Goal: Transaction & Acquisition: Book appointment/travel/reservation

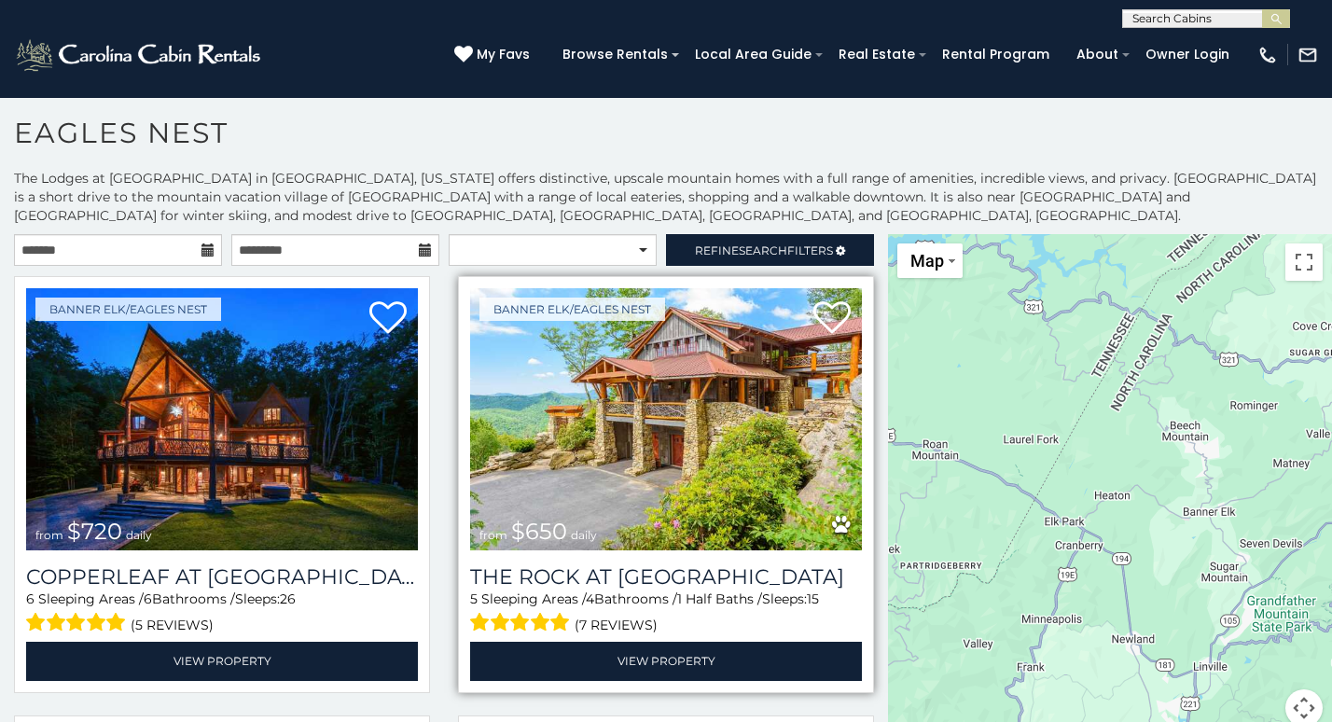
click at [647, 403] on img at bounding box center [666, 419] width 392 height 262
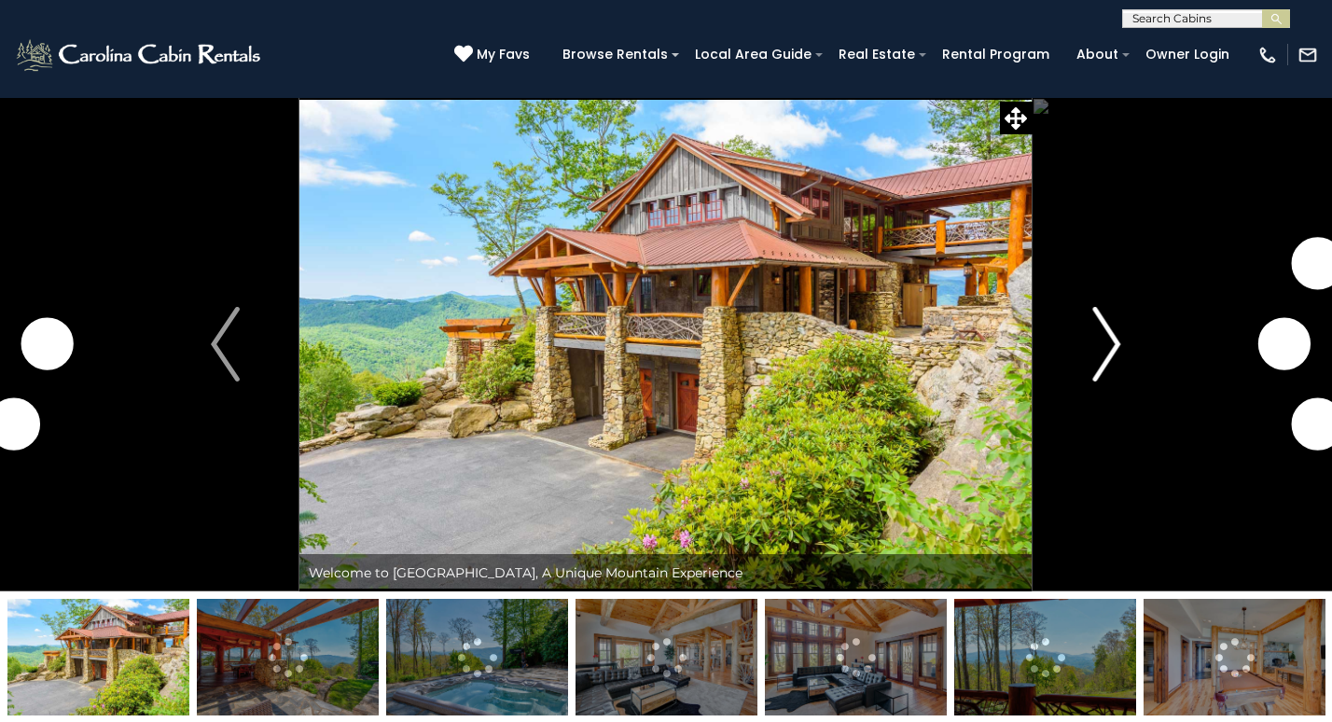
click at [1095, 376] on img "Next" at bounding box center [1106, 344] width 28 height 75
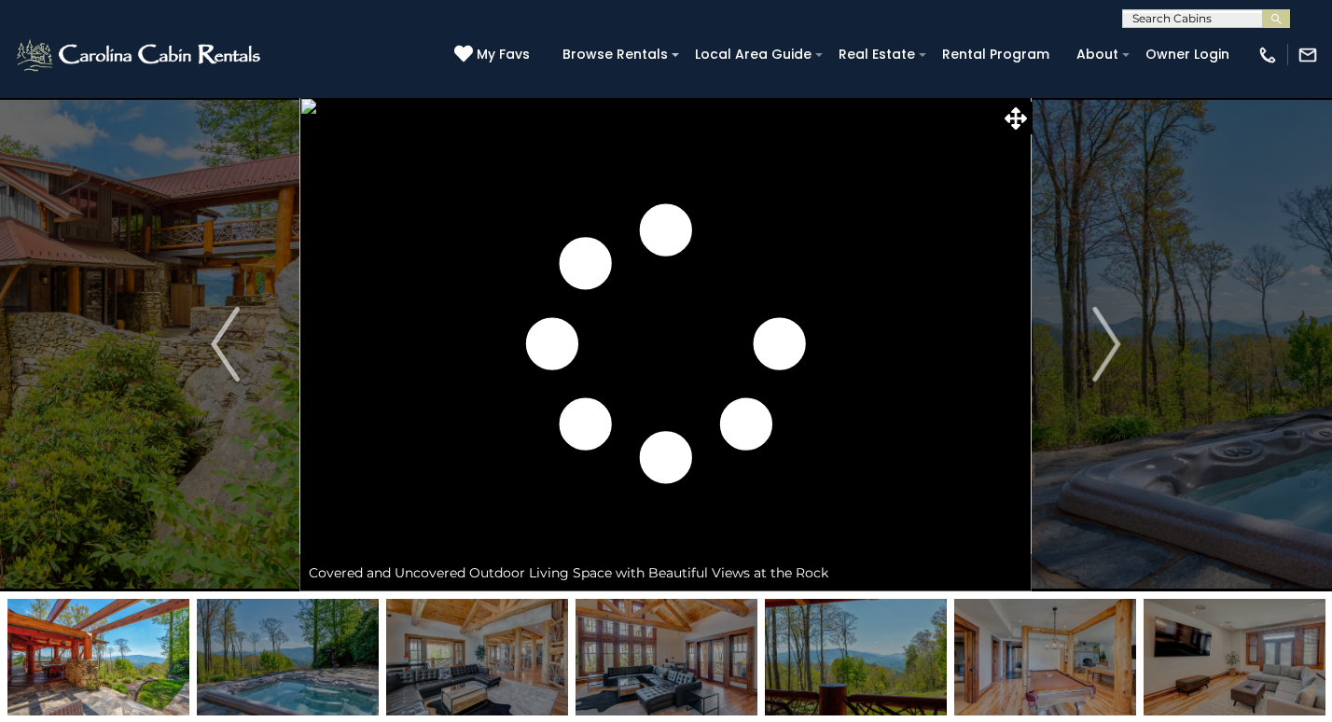
click at [626, 678] on img at bounding box center [666, 657] width 182 height 117
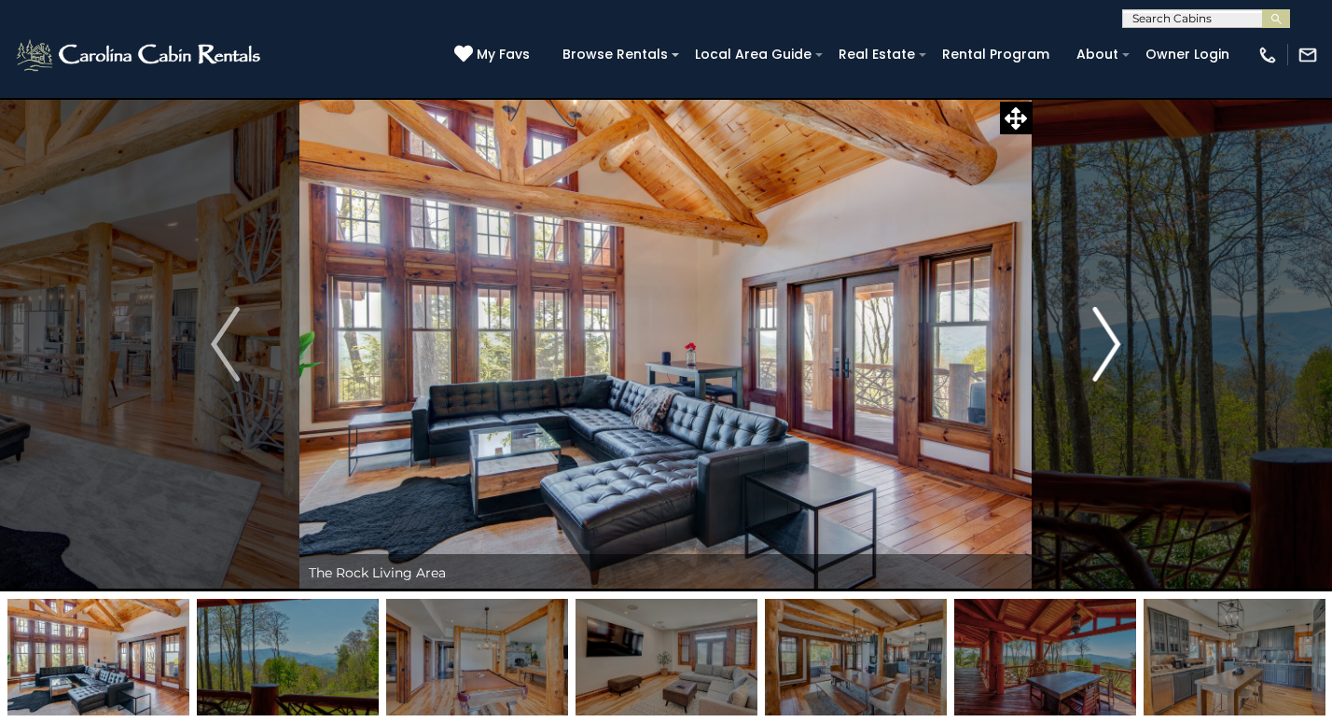
click at [1112, 360] on img "Next" at bounding box center [1106, 344] width 28 height 75
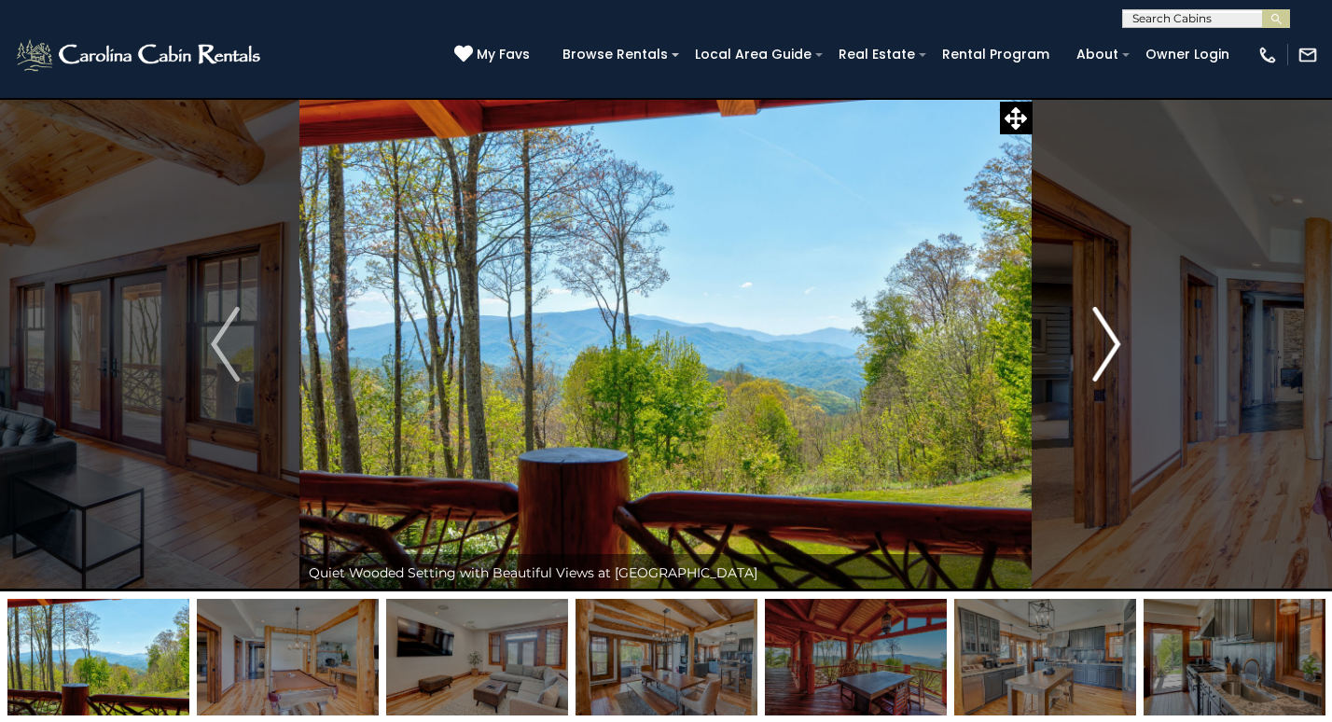
click at [1112, 360] on img "Next" at bounding box center [1106, 344] width 28 height 75
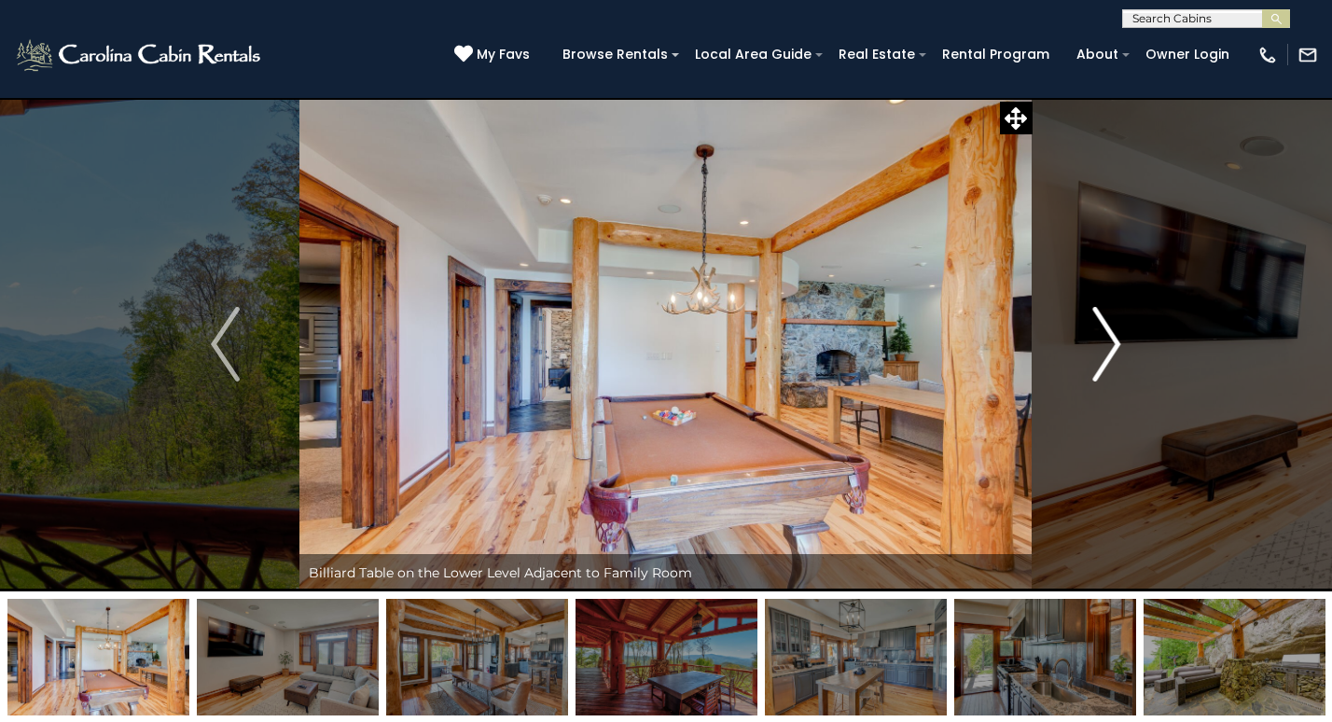
click at [1112, 360] on img "Next" at bounding box center [1106, 344] width 28 height 75
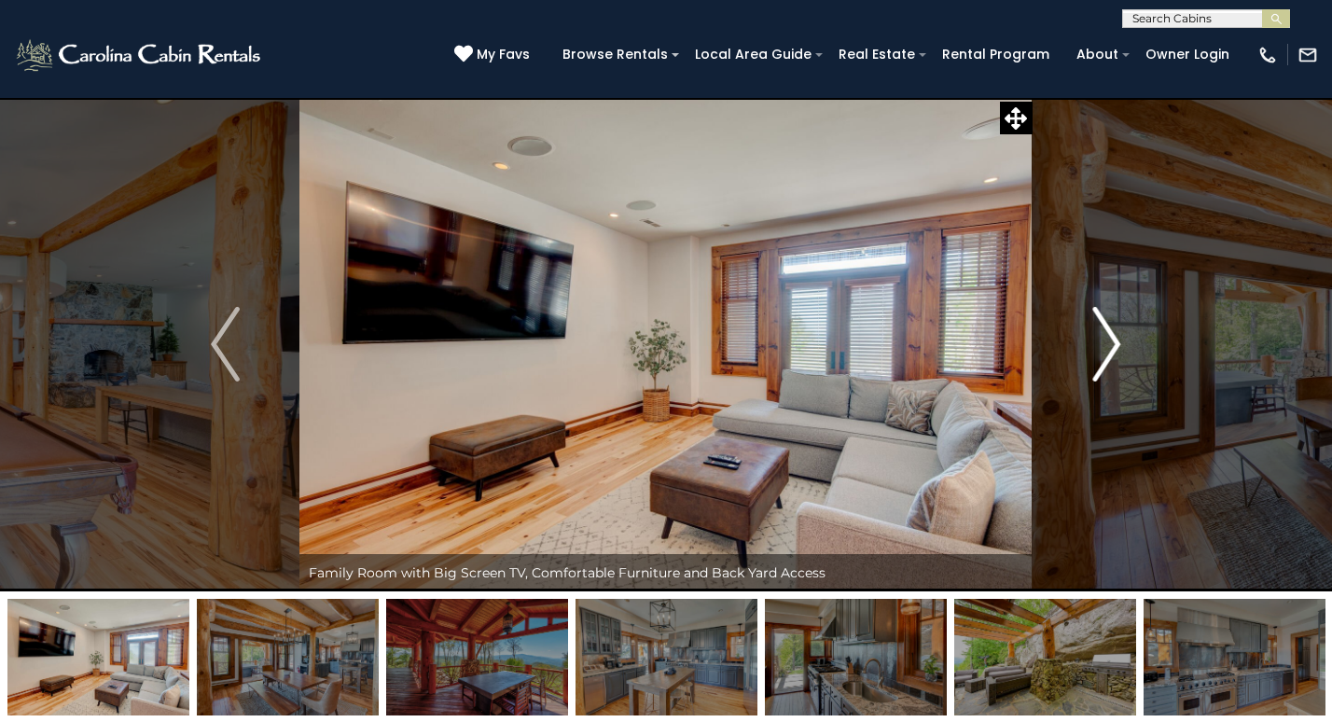
click at [1112, 360] on img "Next" at bounding box center [1106, 344] width 28 height 75
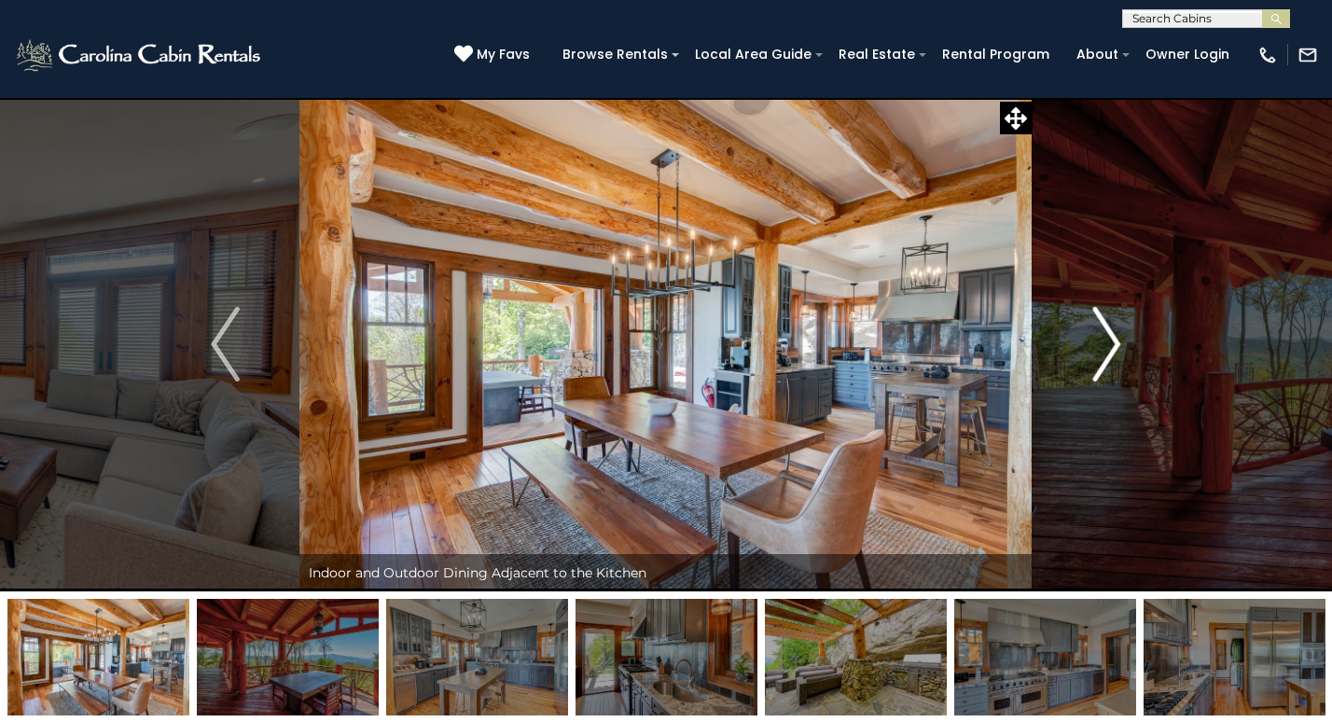
click at [1112, 360] on img "Next" at bounding box center [1106, 344] width 28 height 75
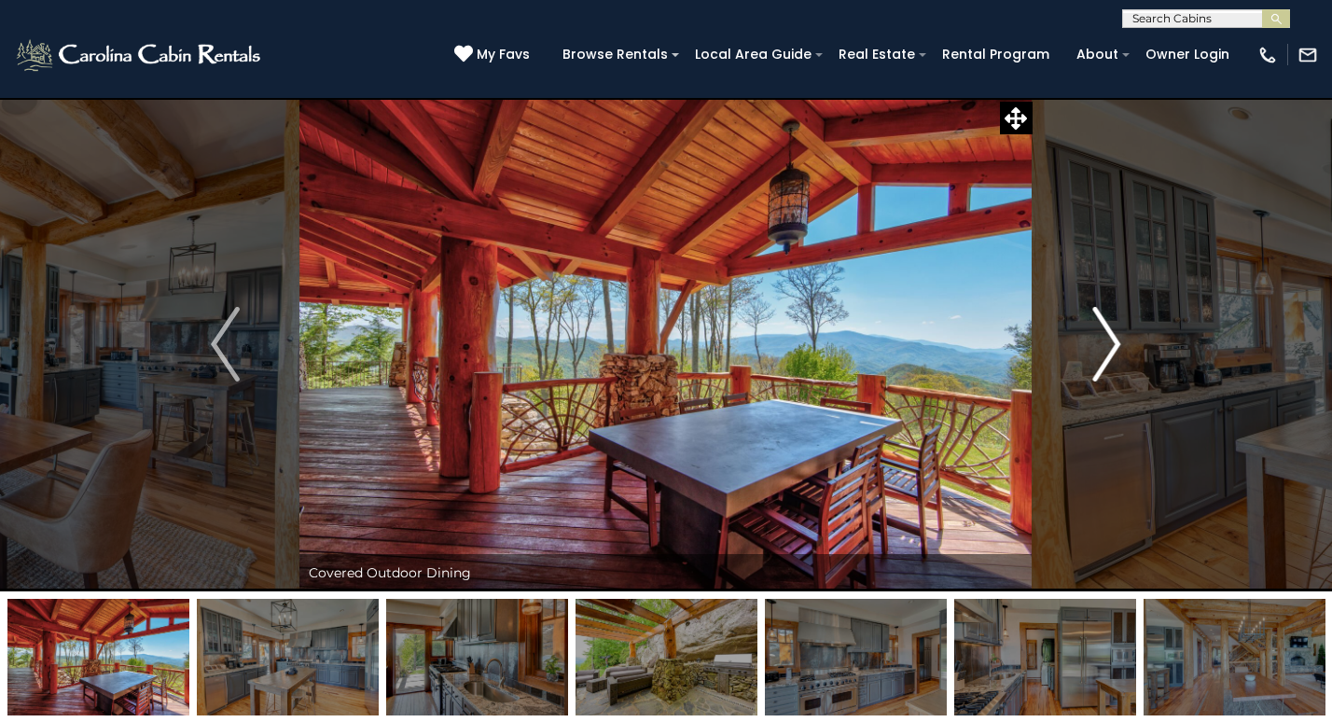
click at [1112, 360] on img "Next" at bounding box center [1106, 344] width 28 height 75
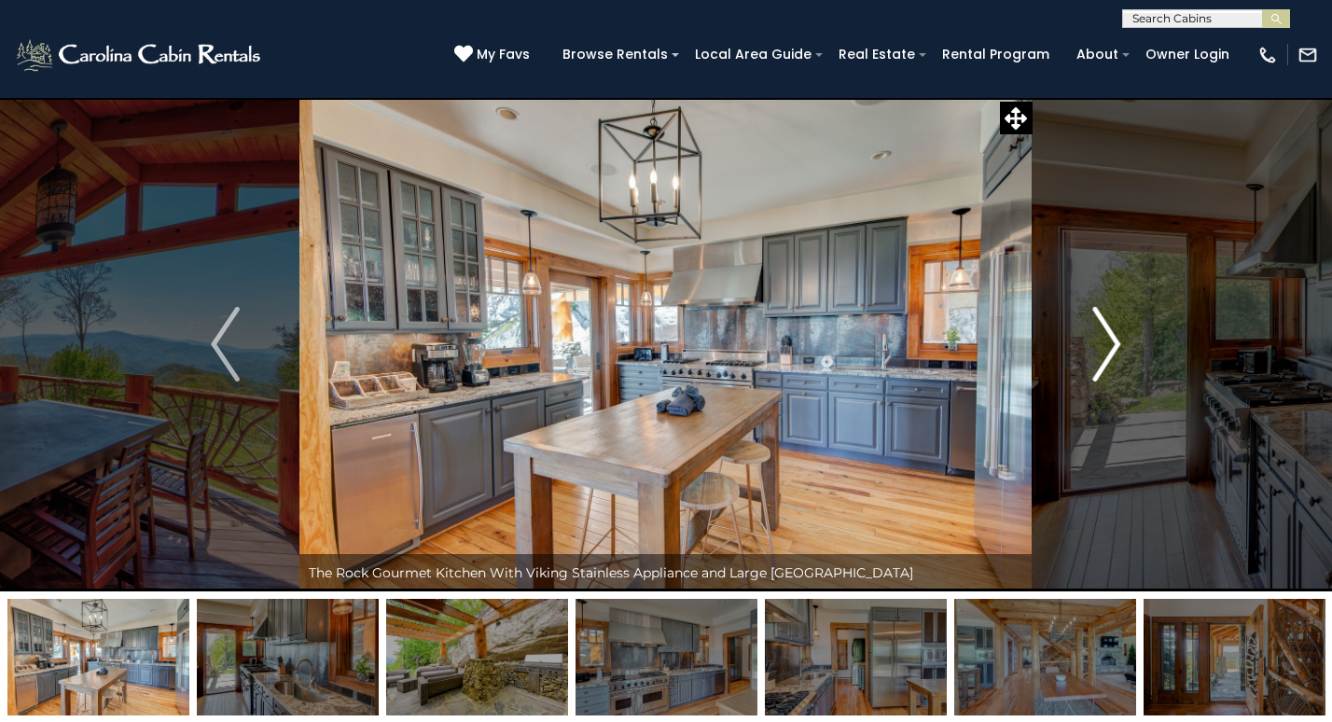
click at [1112, 360] on img "Next" at bounding box center [1106, 344] width 28 height 75
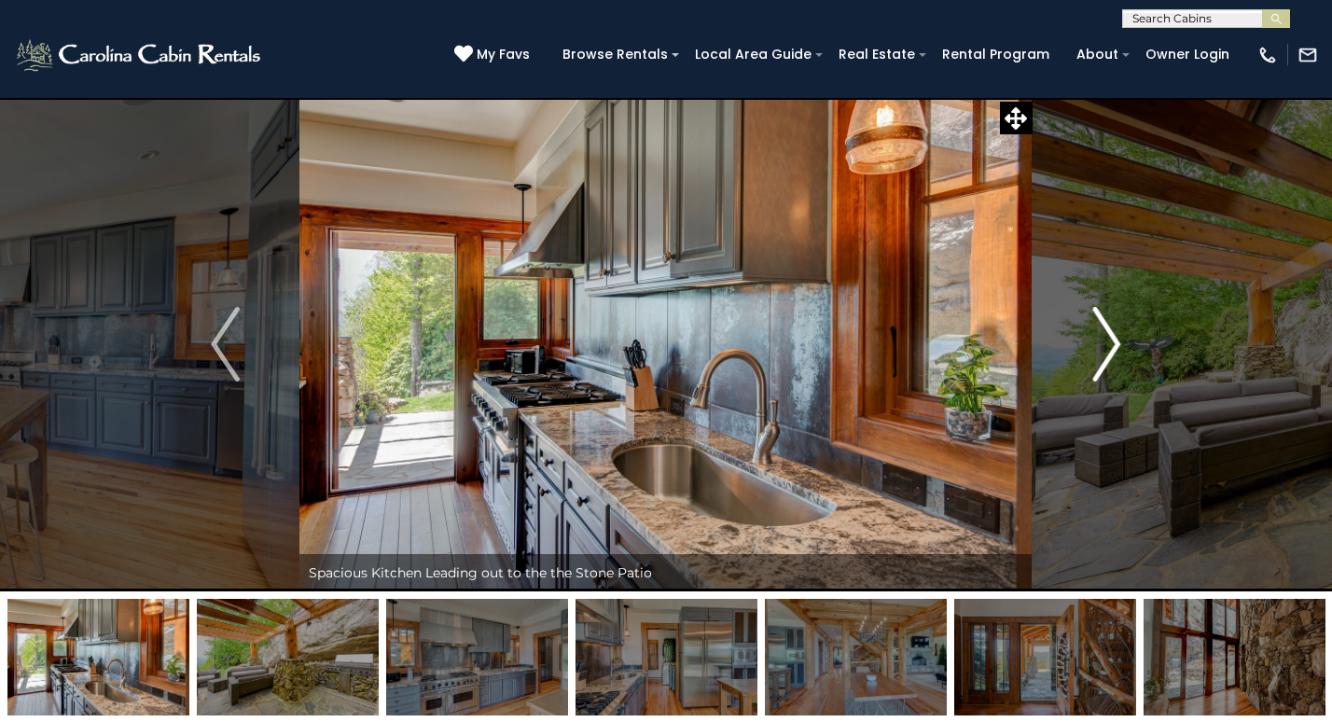
click at [1112, 362] on img "Next" at bounding box center [1106, 344] width 28 height 75
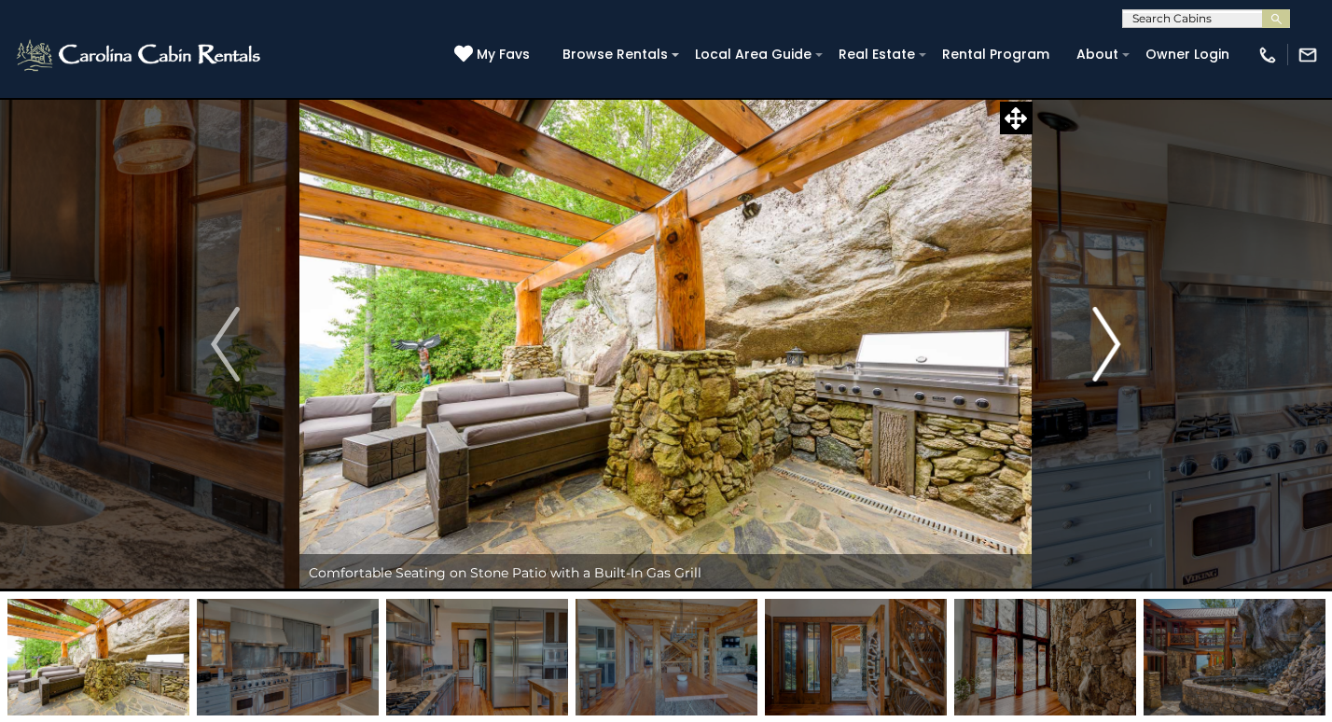
click at [1112, 362] on img "Next" at bounding box center [1106, 344] width 28 height 75
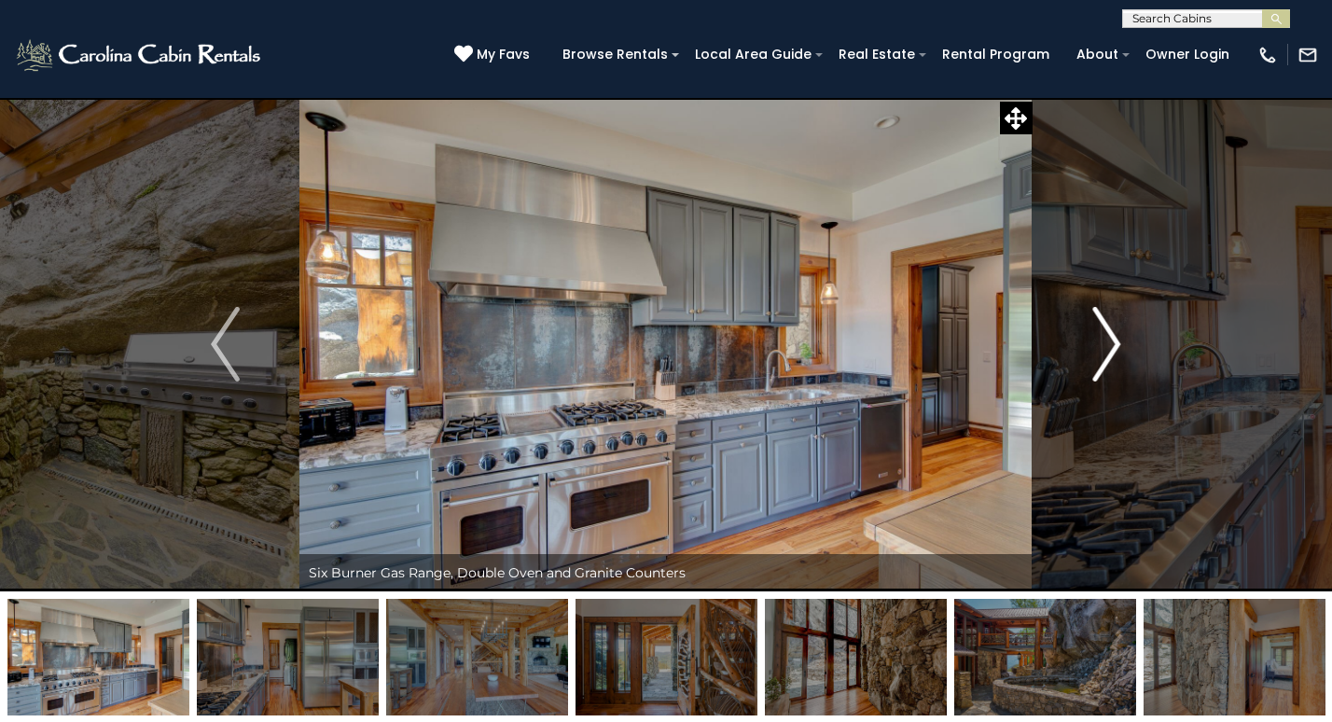
click at [1112, 362] on img "Next" at bounding box center [1106, 344] width 28 height 75
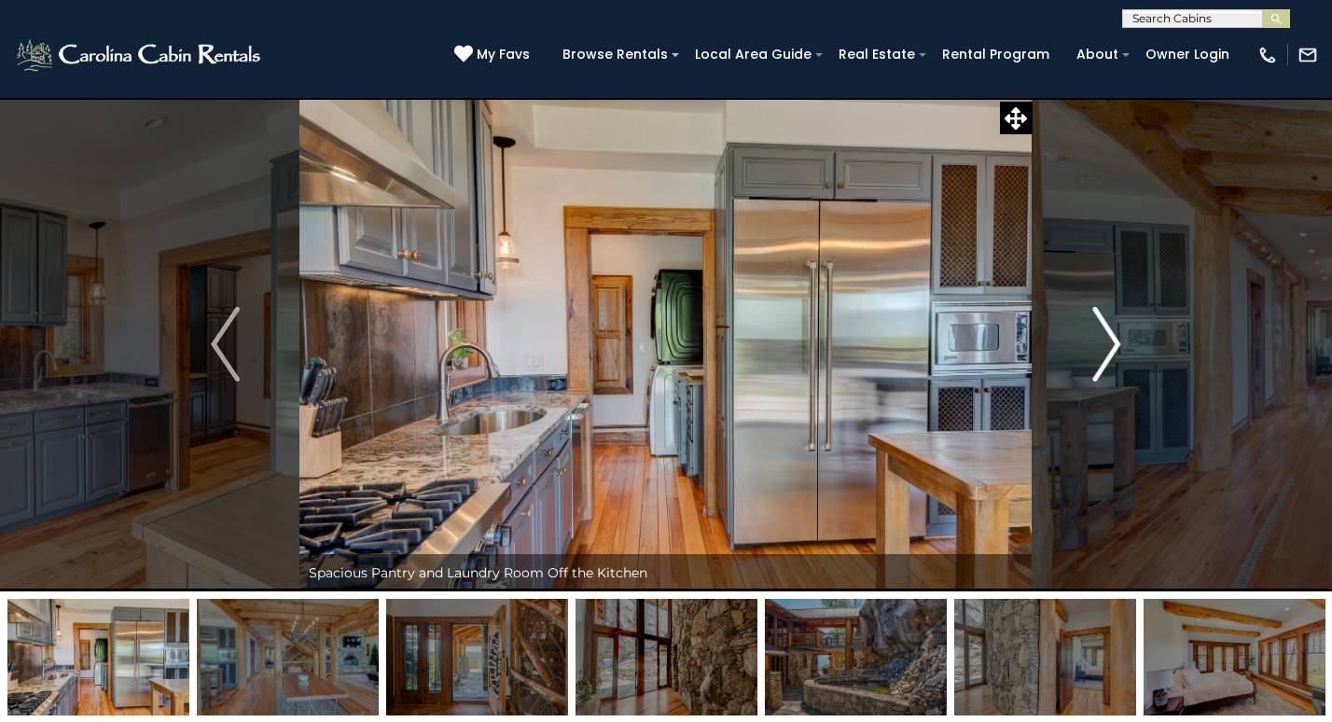
click at [1111, 362] on img "Next" at bounding box center [1106, 344] width 28 height 75
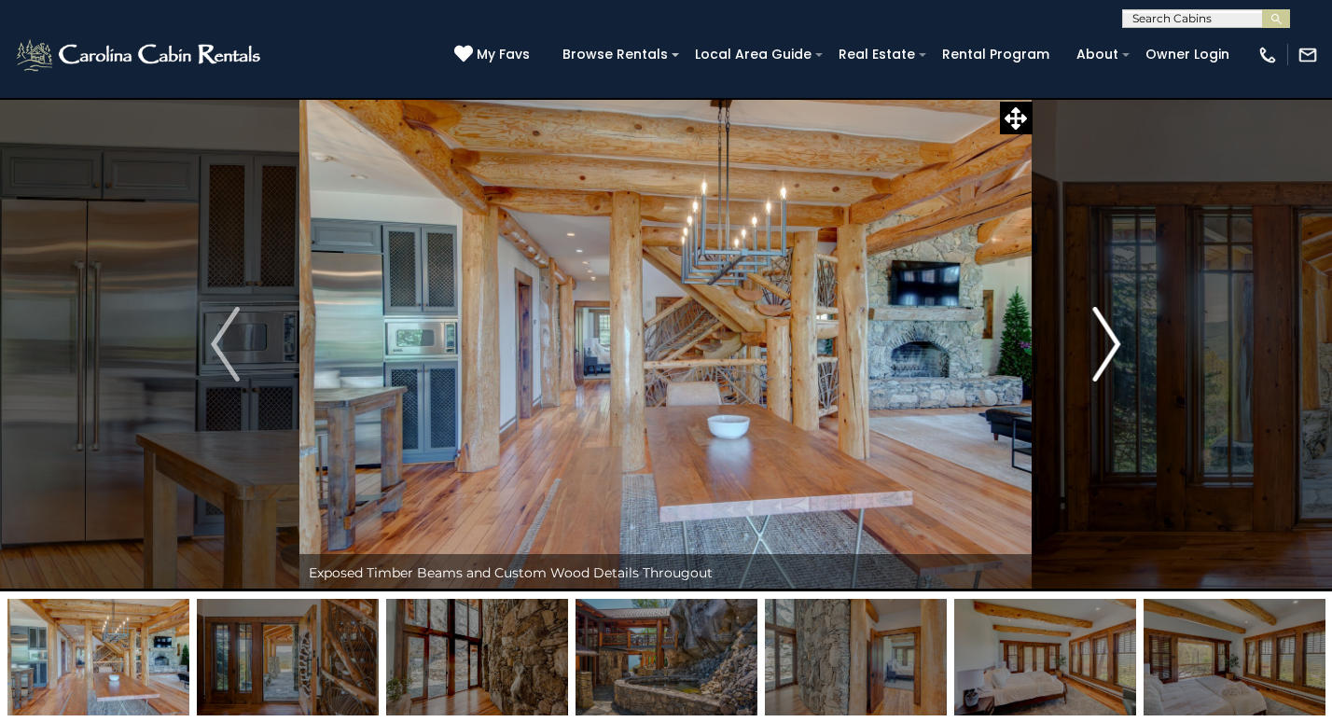
click at [1111, 365] on img "Next" at bounding box center [1106, 344] width 28 height 75
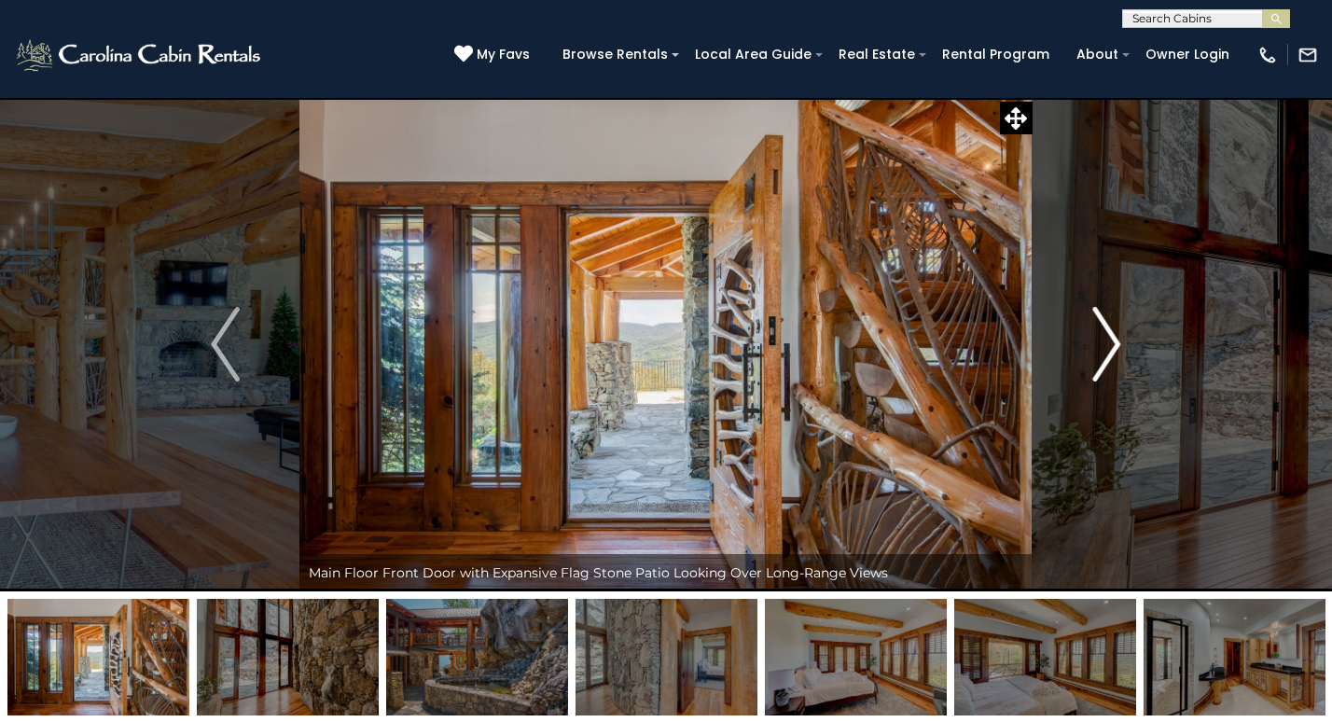
click at [1111, 365] on img "Next" at bounding box center [1106, 344] width 28 height 75
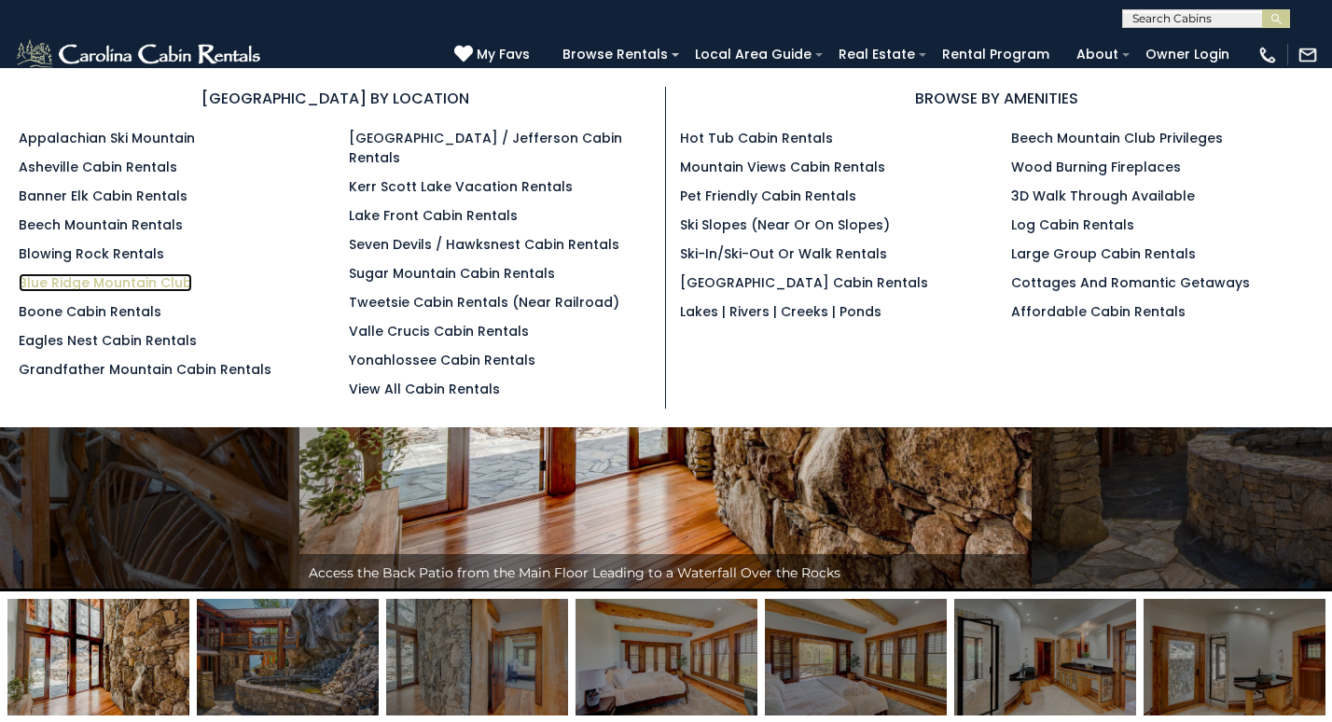
click at [137, 285] on link "Blue Ridge Mountain Club" at bounding box center [105, 282] width 173 height 19
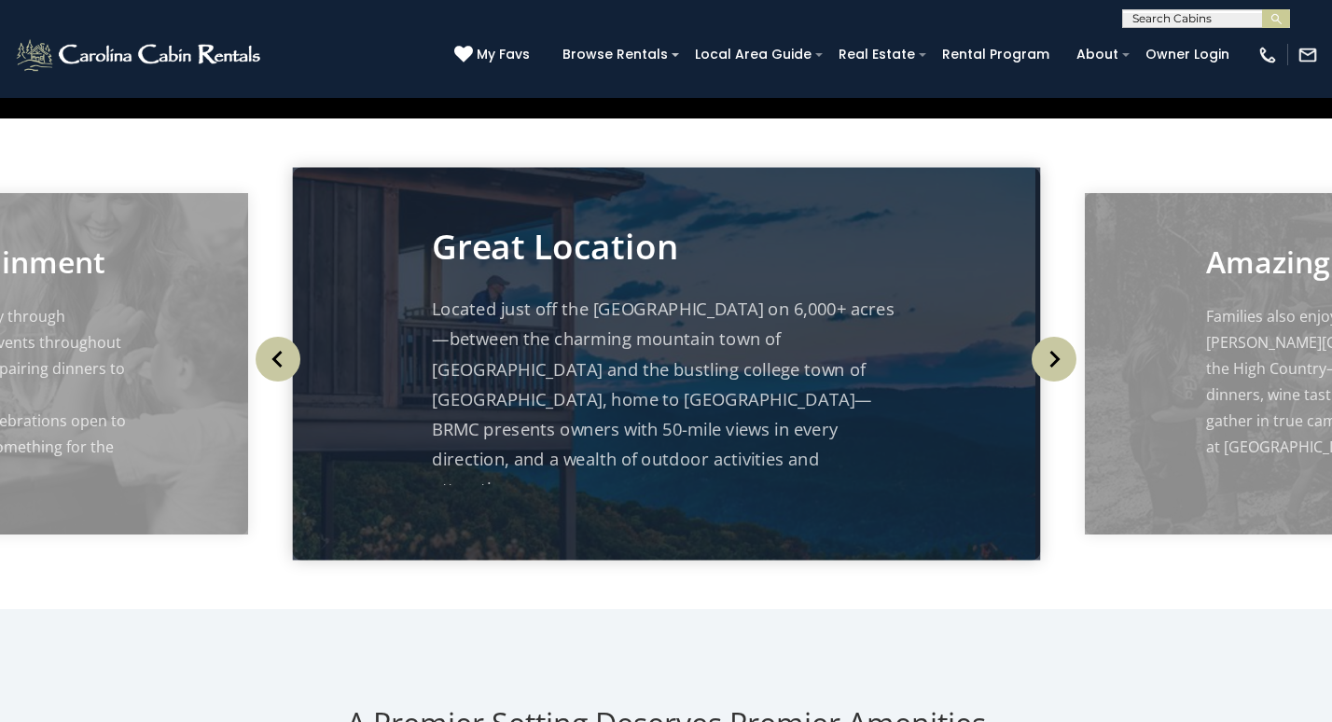
scroll to position [602, 0]
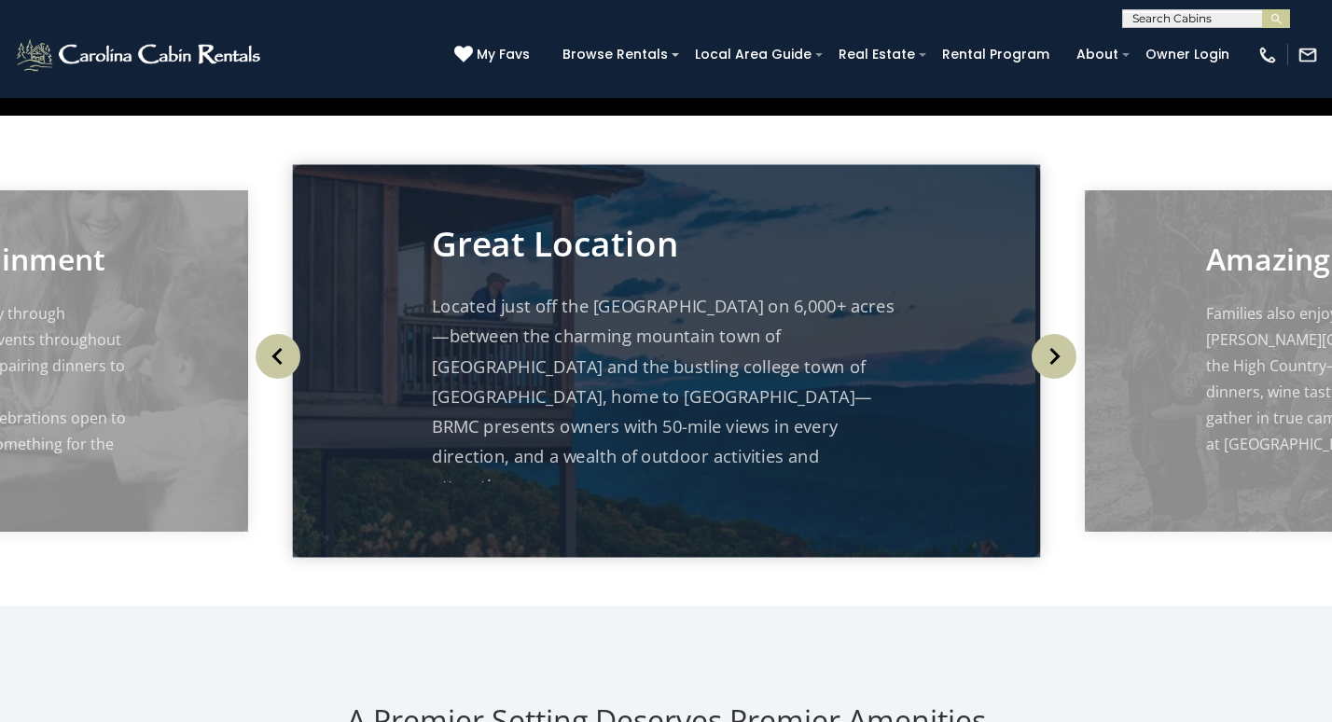
click at [1061, 366] on img "Next" at bounding box center [1053, 356] width 45 height 45
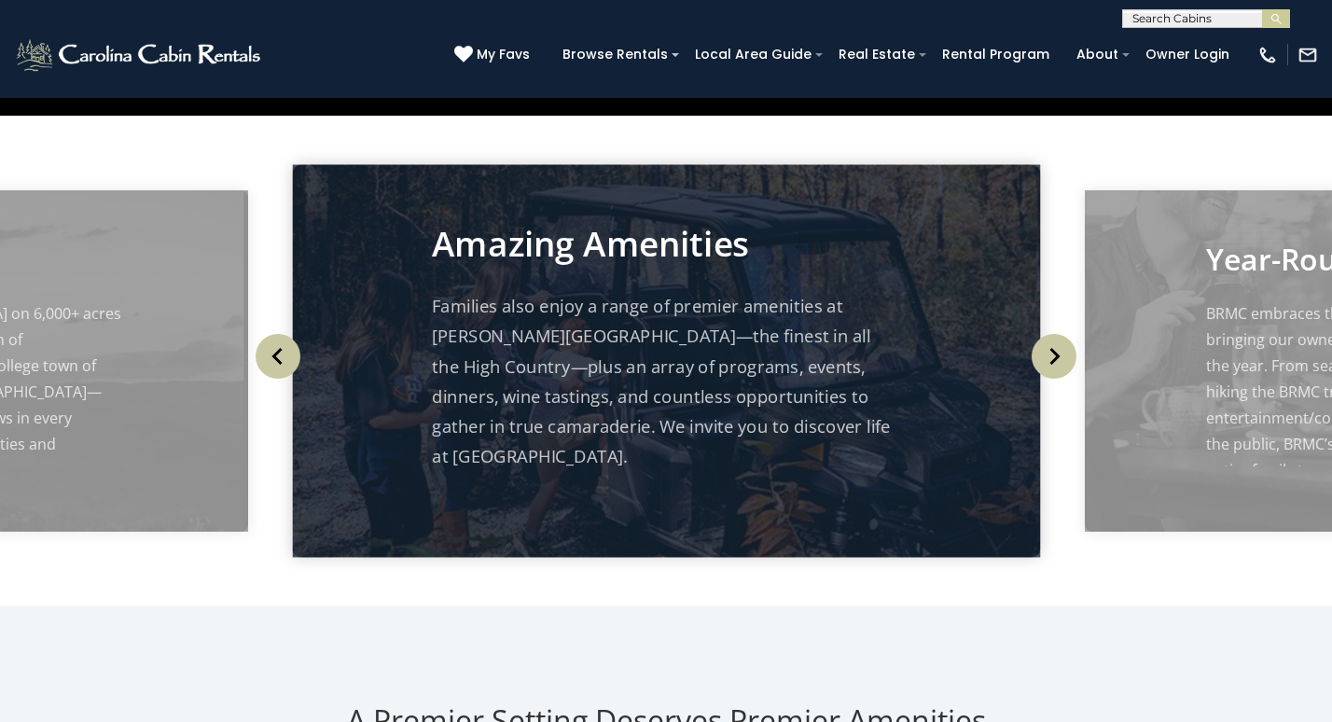
click at [1061, 366] on img "Next" at bounding box center [1053, 356] width 45 height 45
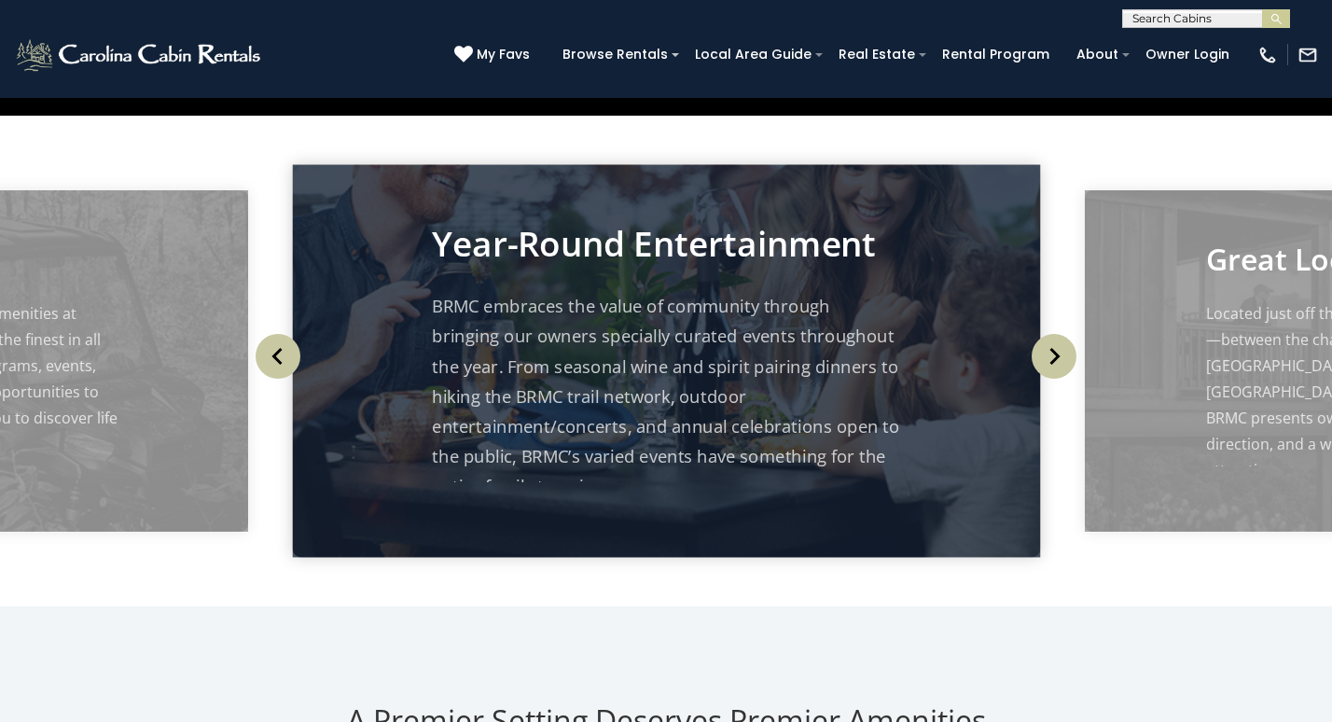
click at [281, 350] on img "Previous" at bounding box center [278, 356] width 45 height 45
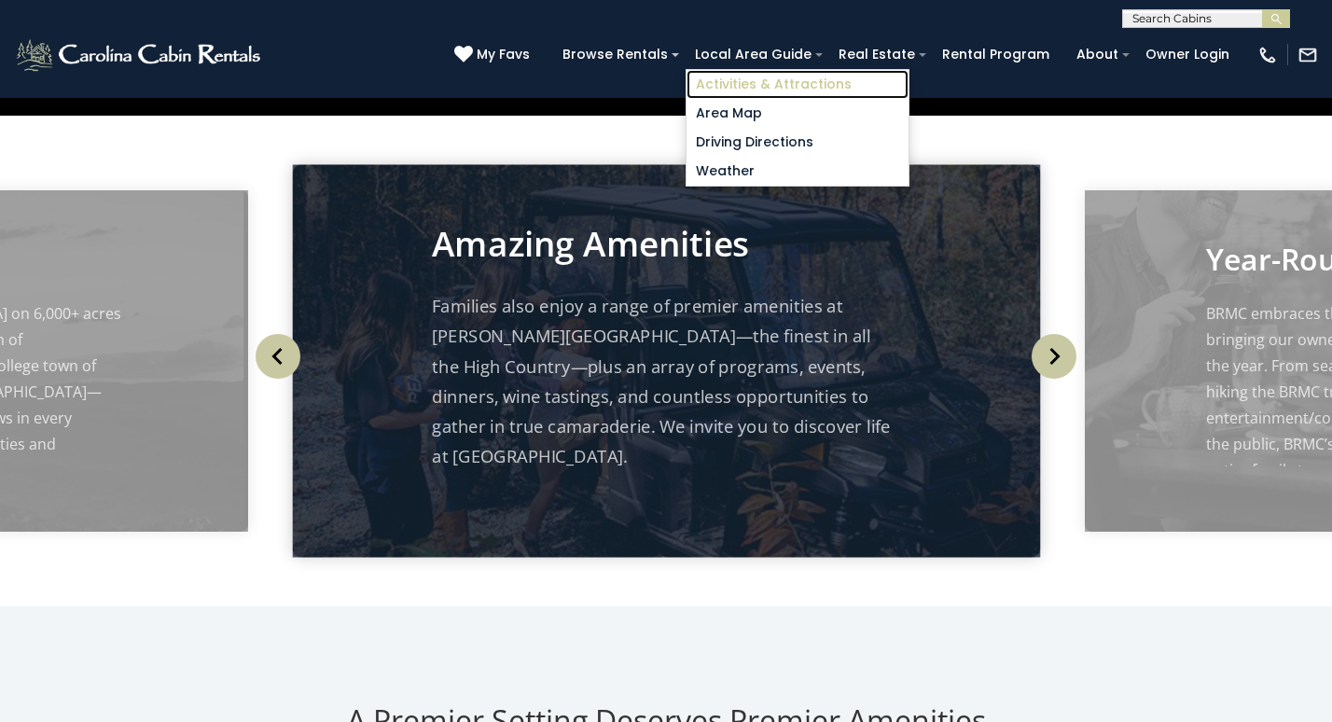
click at [775, 81] on link "Activities & Attractions" at bounding box center [797, 84] width 222 height 29
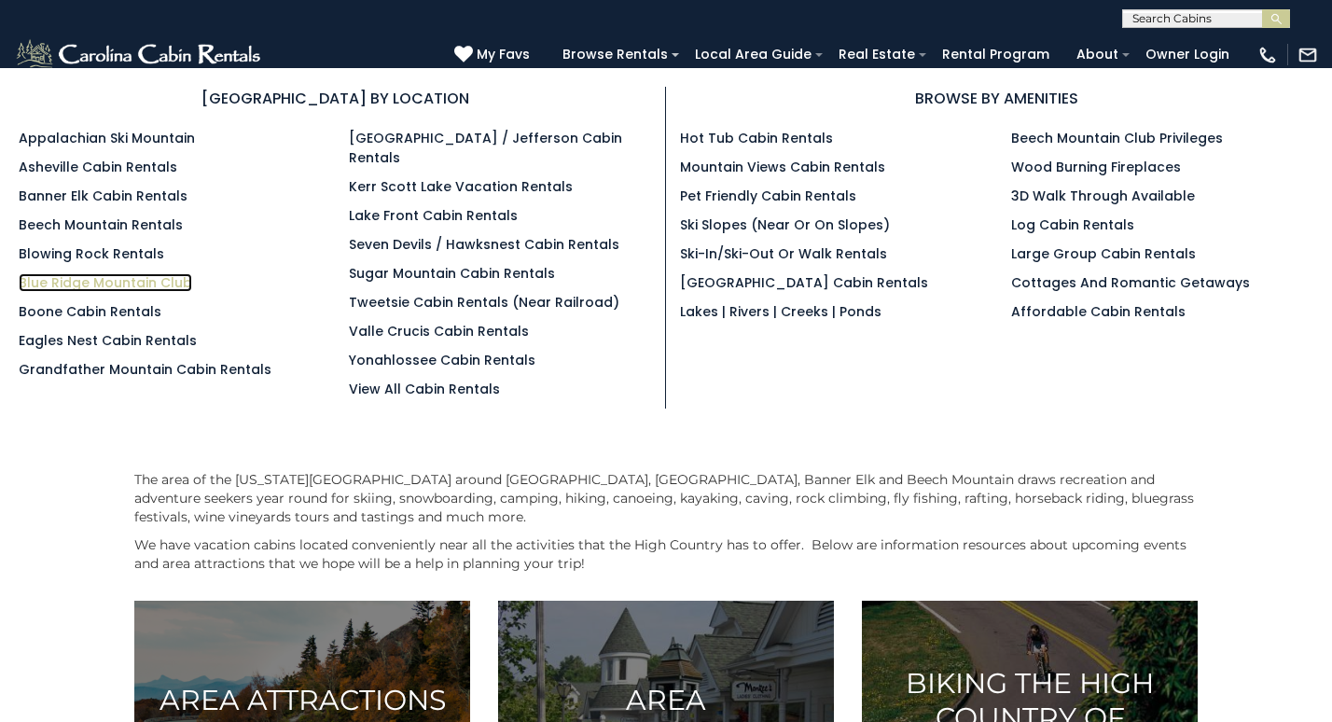
click at [152, 284] on link "Blue Ridge Mountain Club" at bounding box center [105, 282] width 173 height 19
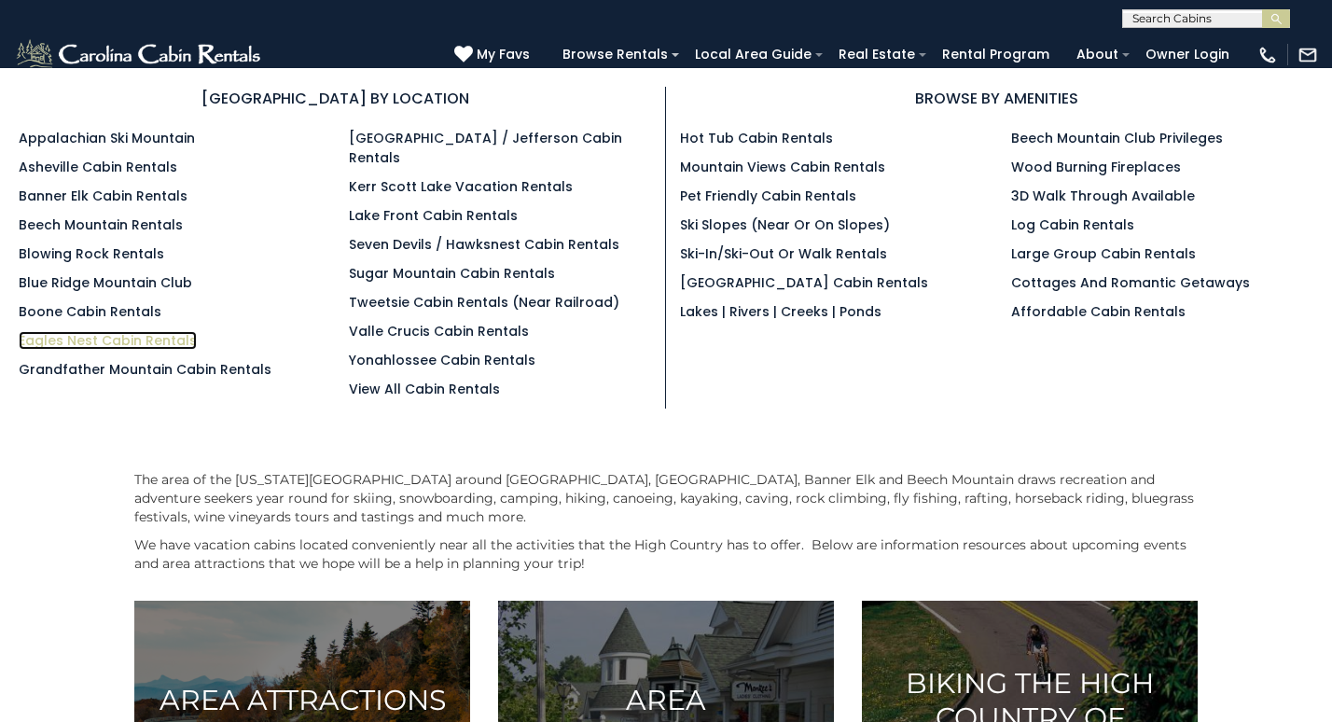
click at [96, 340] on link "Eagles Nest Cabin Rentals" at bounding box center [108, 340] width 178 height 19
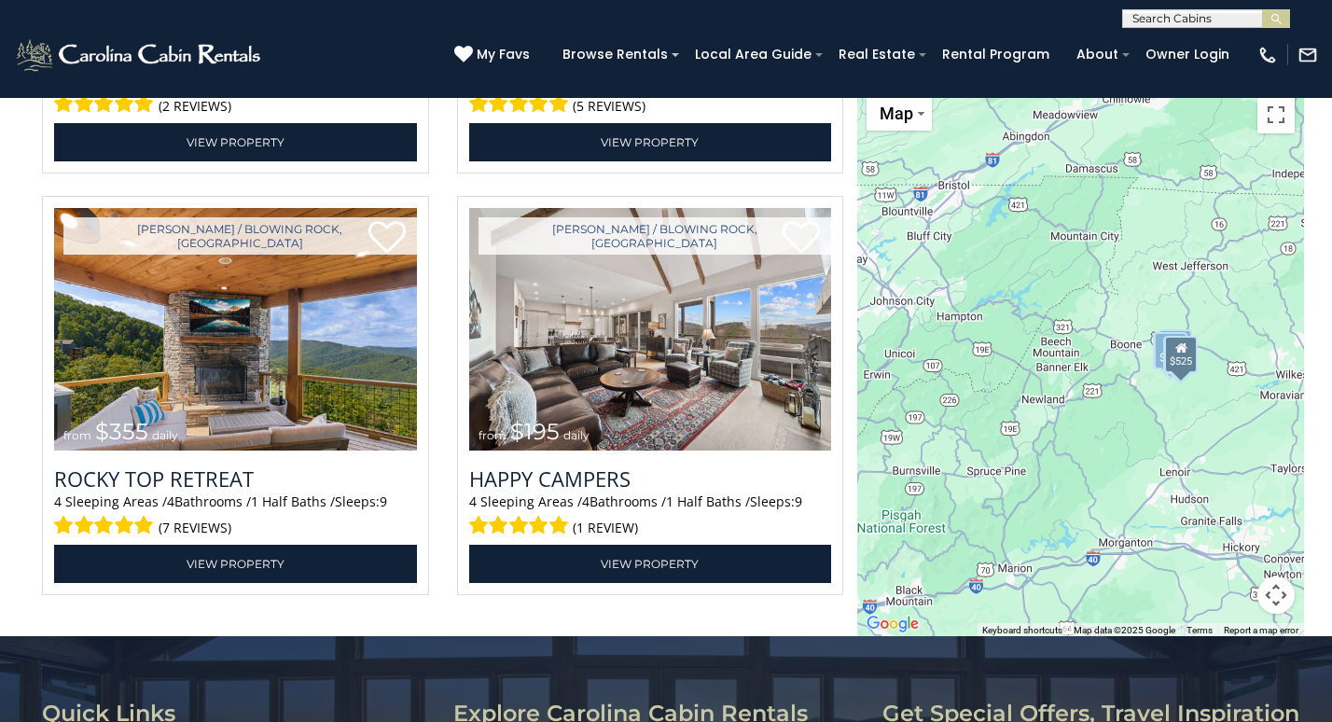
scroll to position [4116, 0]
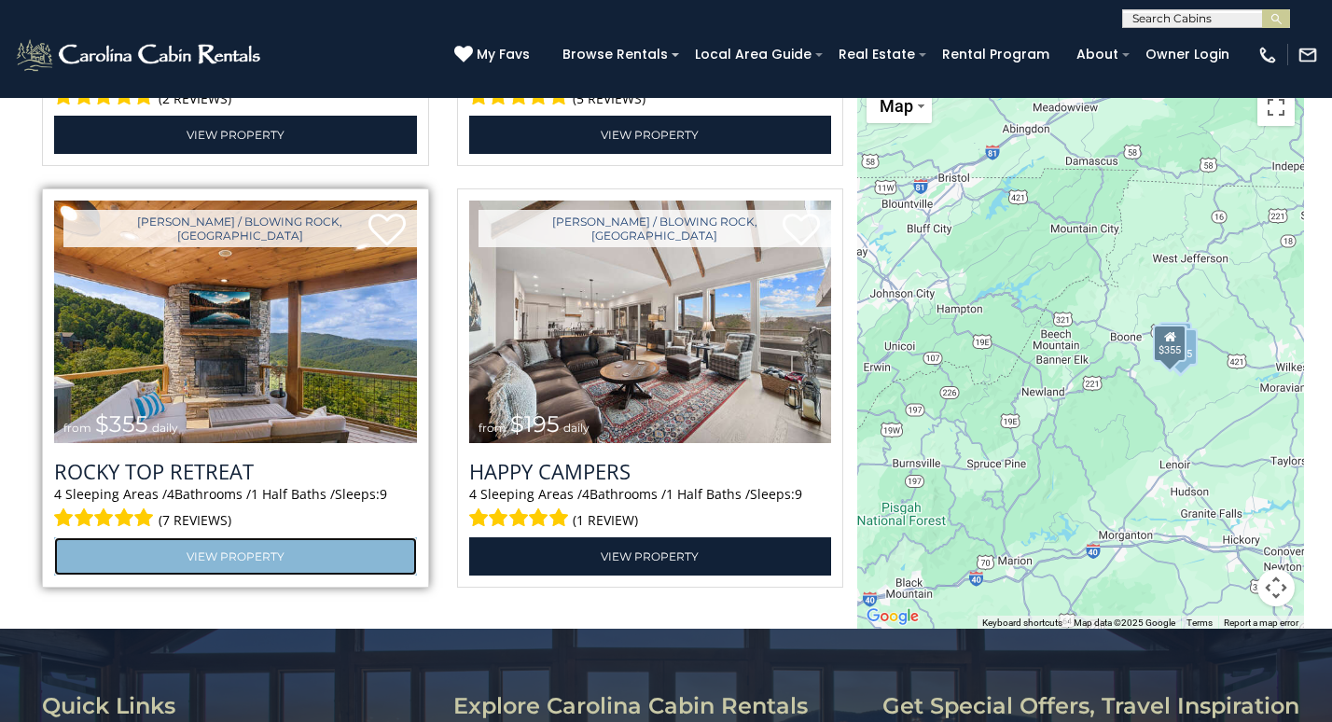
click at [306, 558] on link "View Property" at bounding box center [235, 556] width 363 height 38
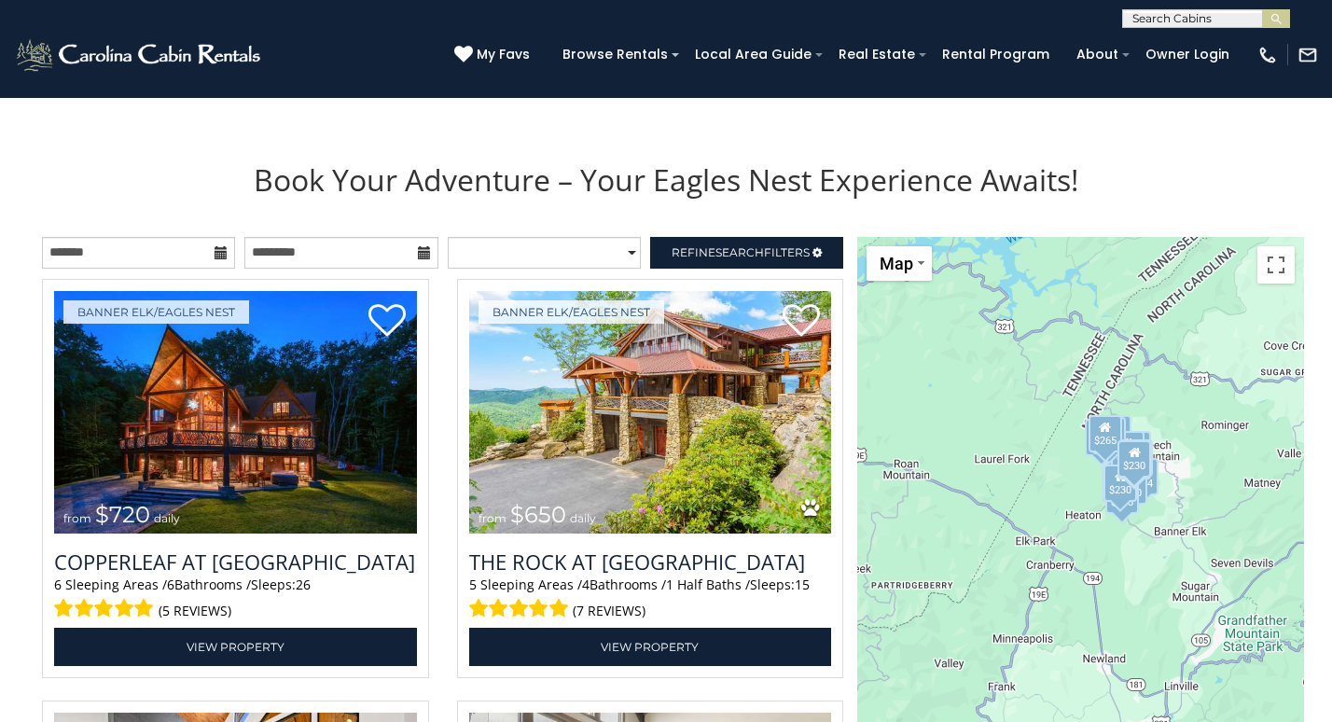
scroll to position [1947, 0]
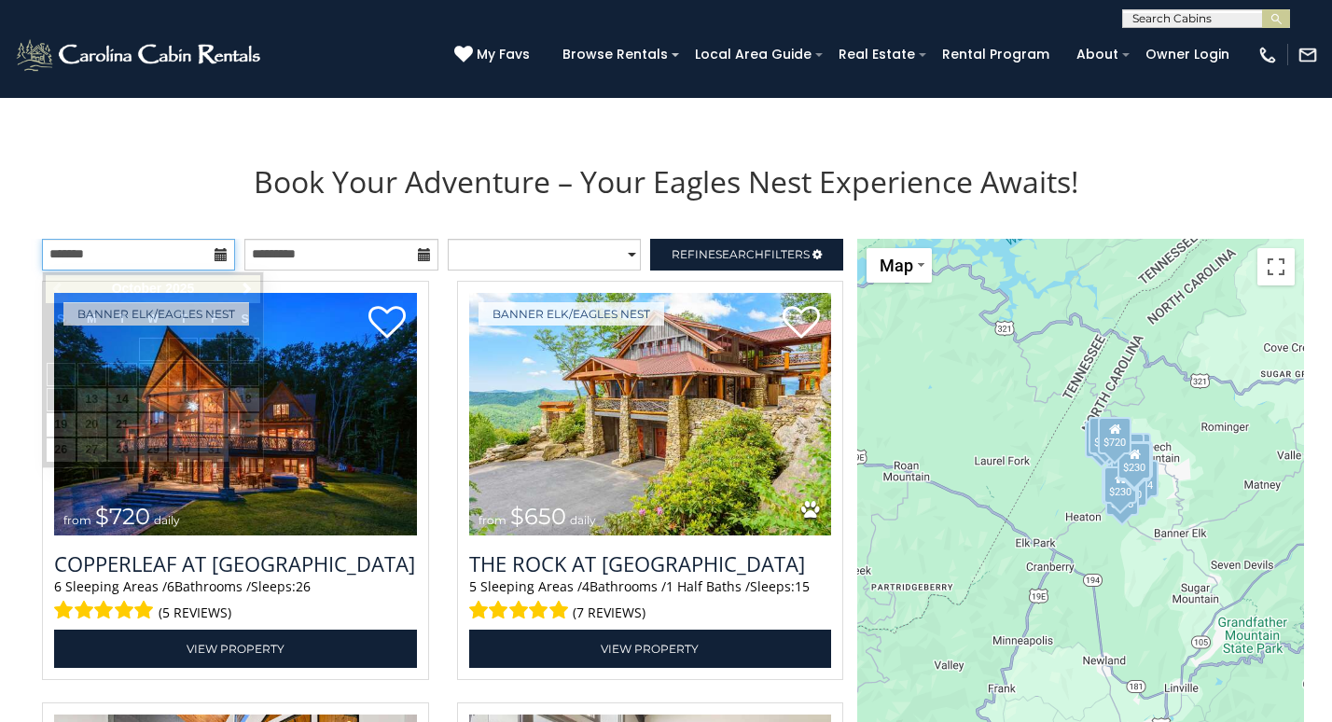
click at [190, 259] on input "text" at bounding box center [138, 255] width 193 height 32
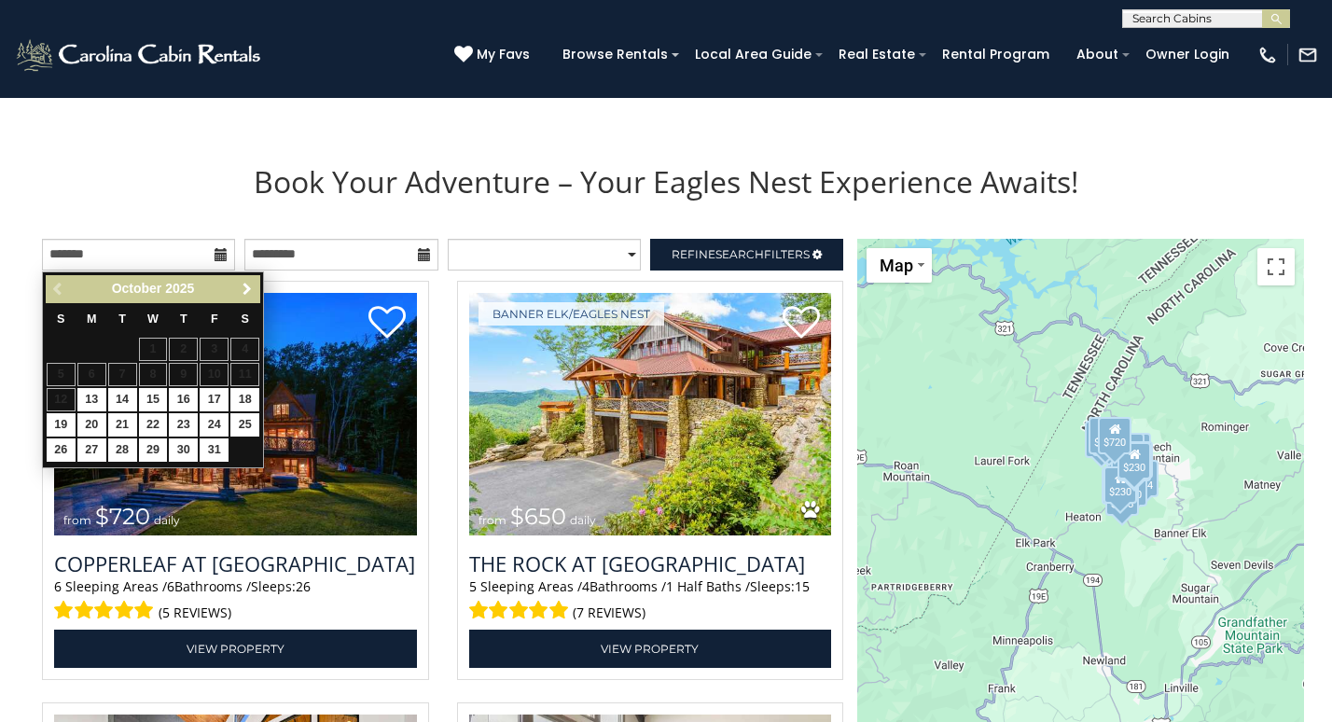
click at [244, 285] on span "Next" at bounding box center [247, 289] width 15 height 15
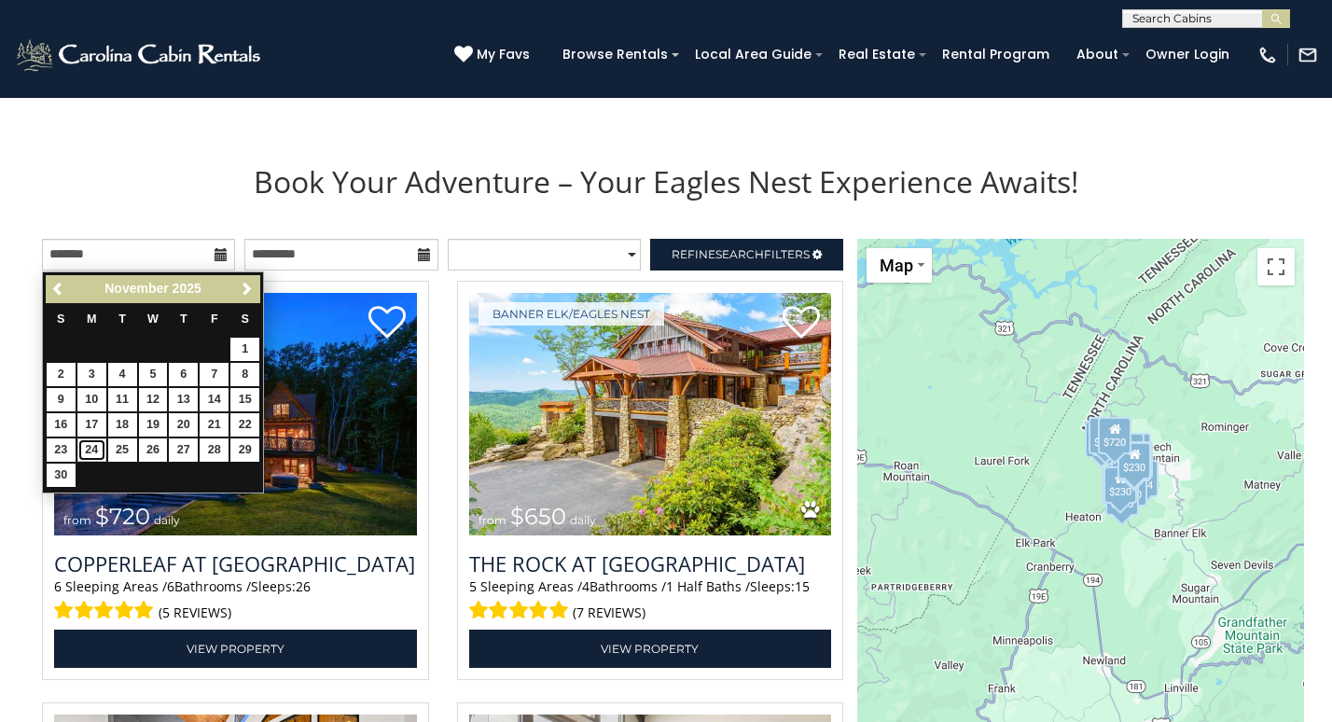
click at [94, 446] on link "24" at bounding box center [91, 449] width 29 height 23
type input "**********"
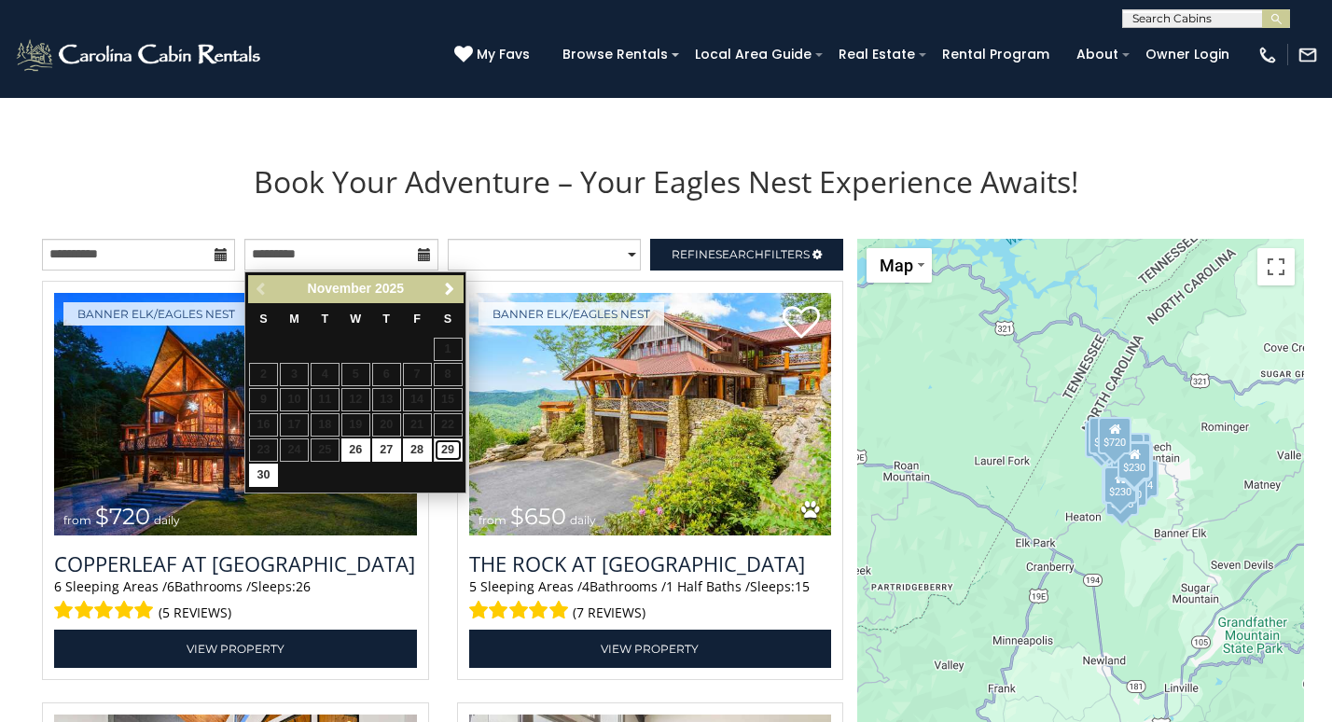
click at [445, 455] on link "29" at bounding box center [448, 449] width 29 height 23
type input "**********"
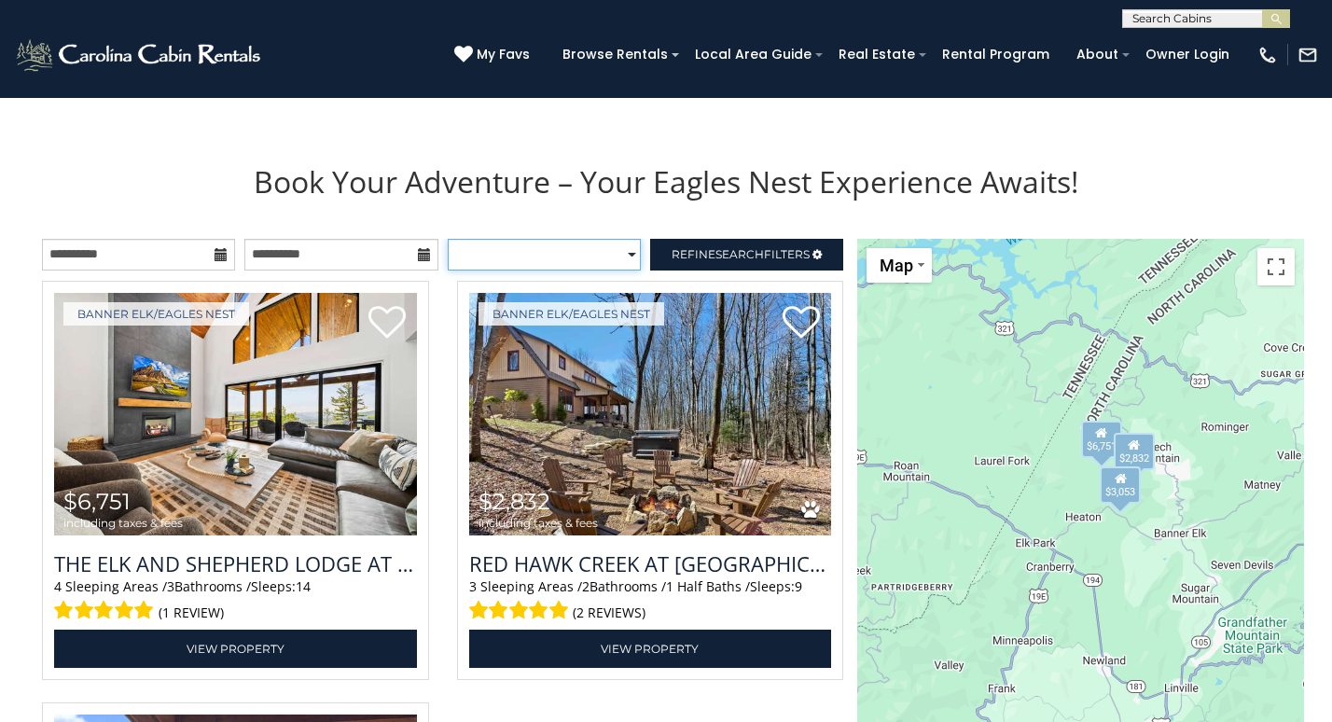
click at [587, 264] on select "**********" at bounding box center [544, 255] width 193 height 32
click at [730, 249] on span "Search" at bounding box center [739, 254] width 48 height 14
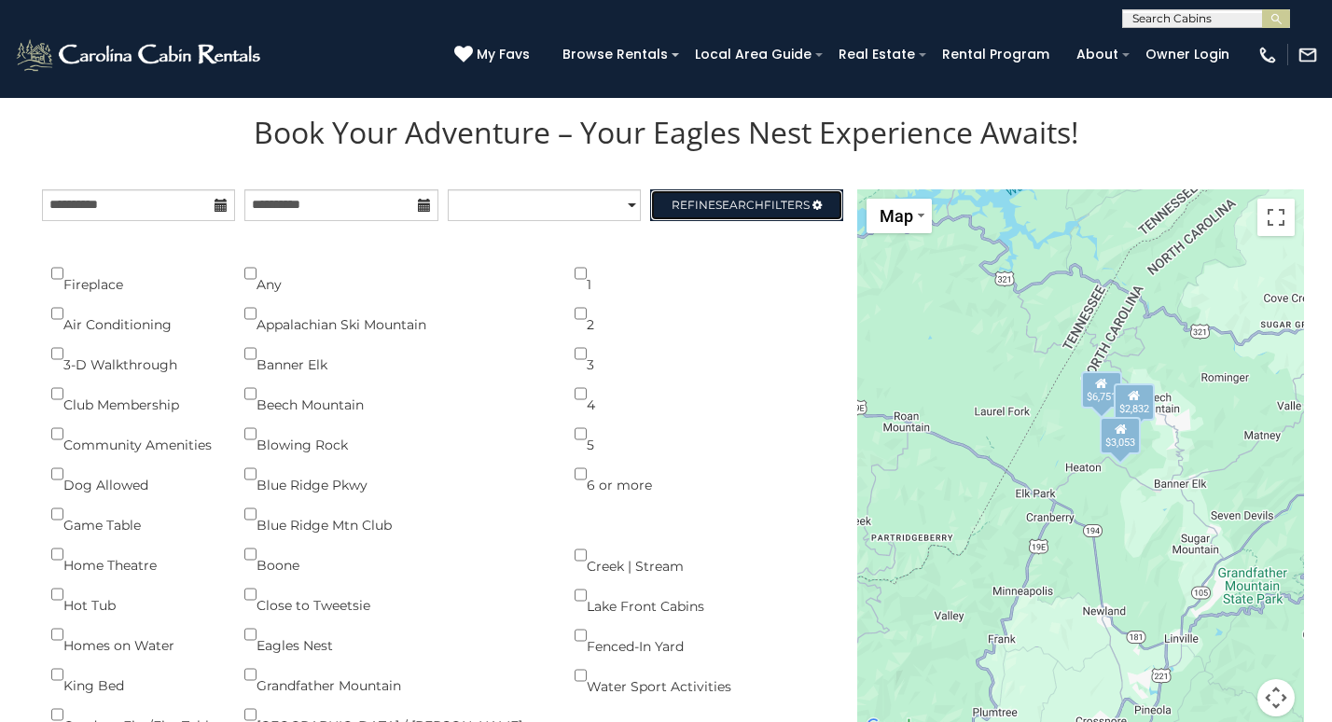
scroll to position [1999, 0]
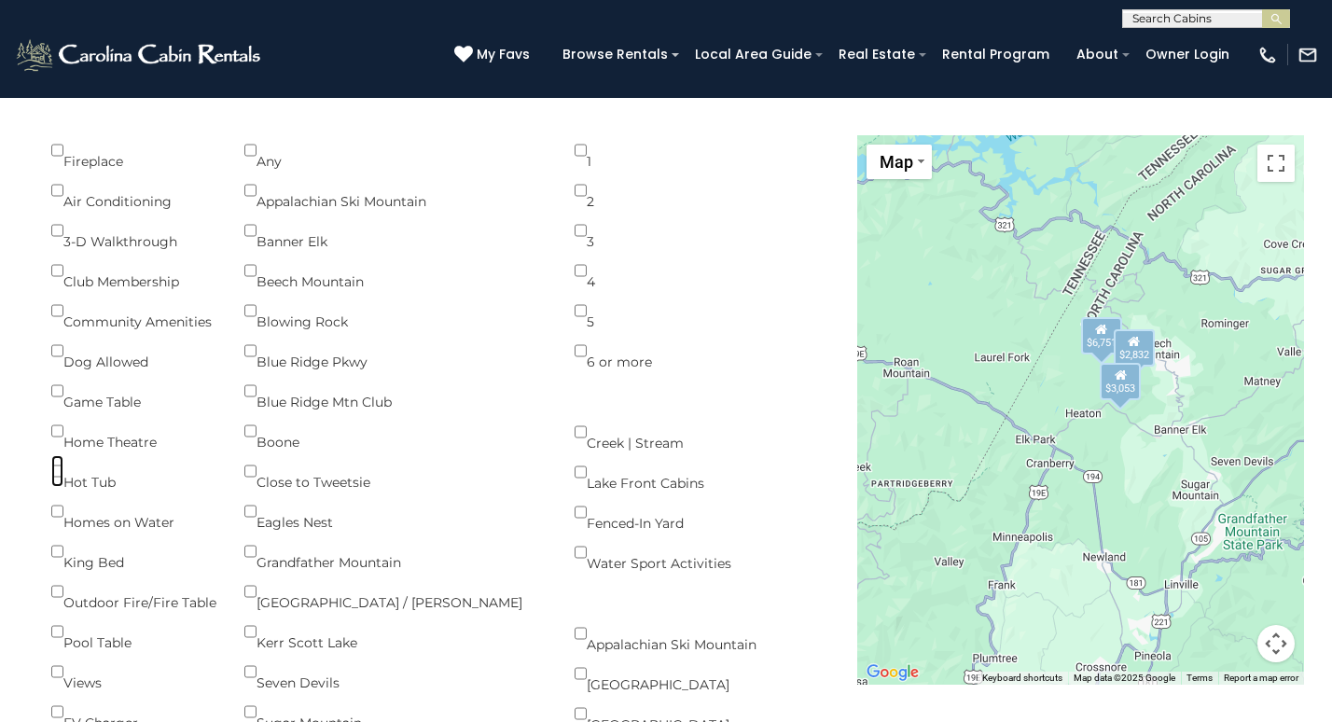
scroll to position [2071, 0]
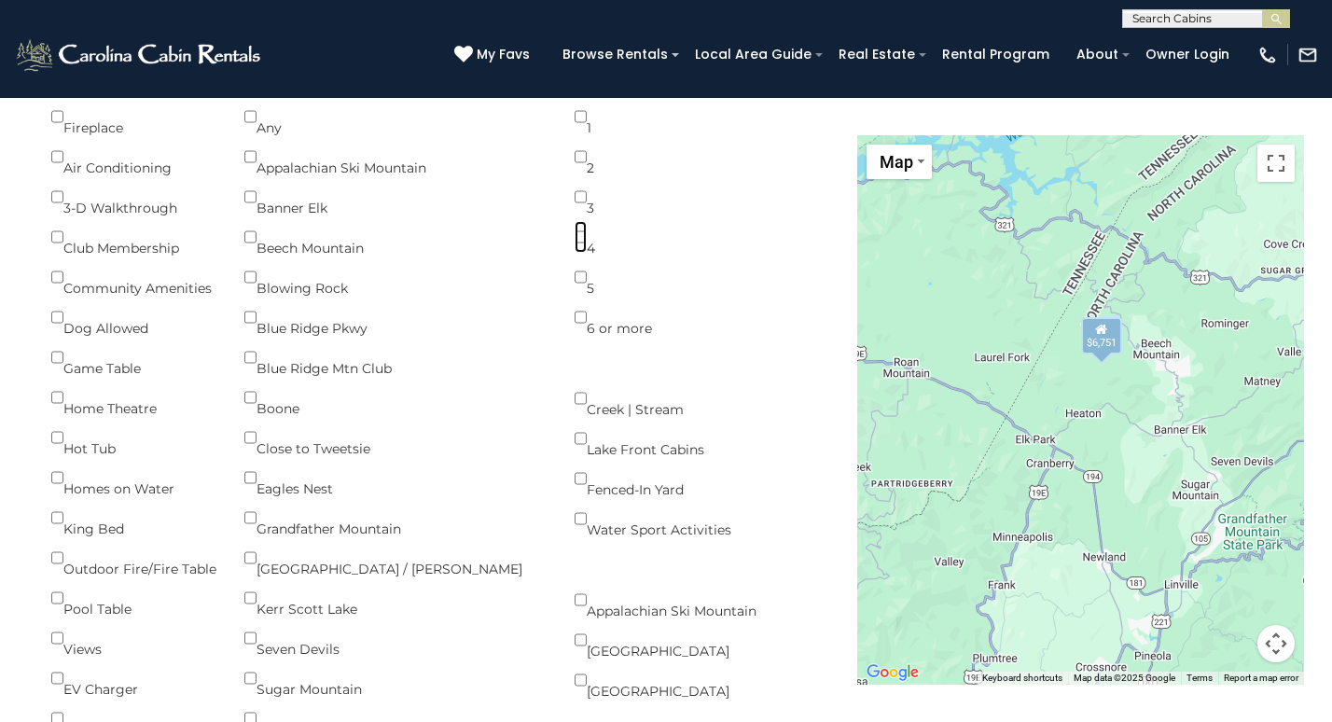
scroll to position [2131, 0]
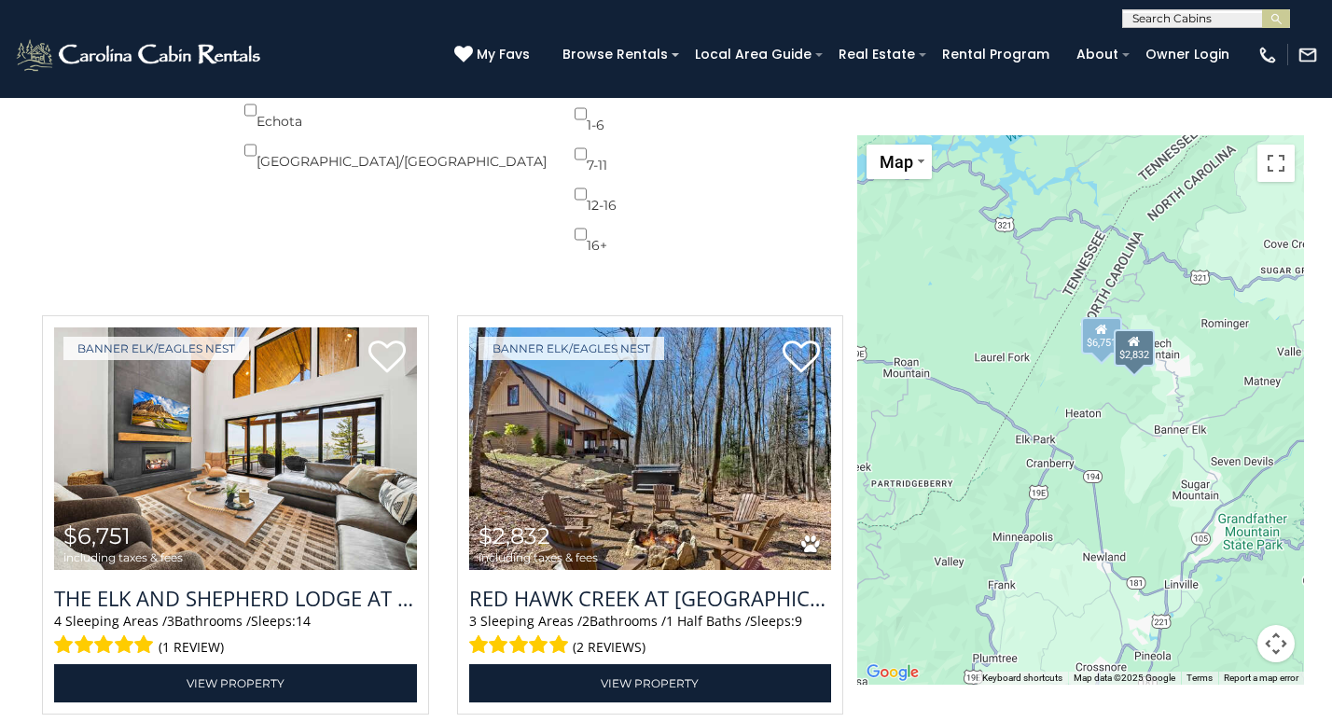
scroll to position [2961, 0]
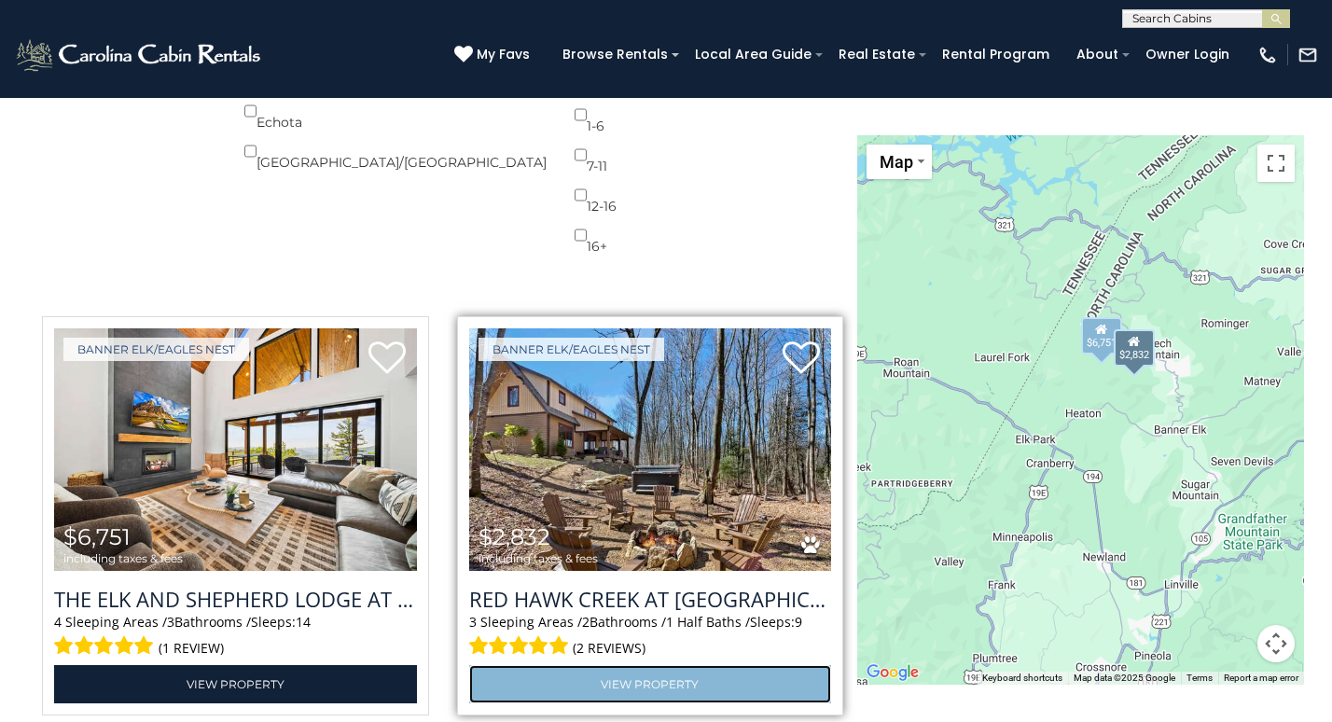
click at [634, 665] on link "View Property" at bounding box center [650, 684] width 363 height 38
